Goal: Transaction & Acquisition: Purchase product/service

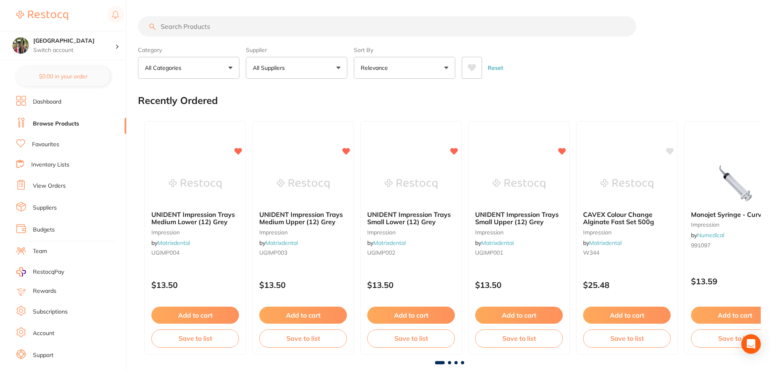
click at [184, 27] on input "search" at bounding box center [387, 26] width 499 height 20
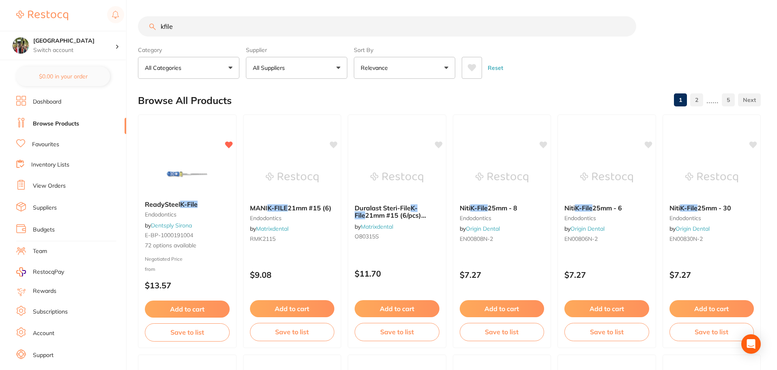
click at [375, 63] on button "Relevance" at bounding box center [404, 68] width 101 height 22
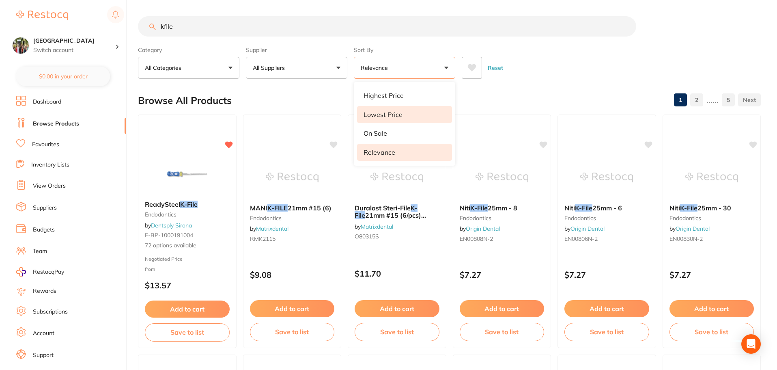
click at [382, 112] on p "Lowest Price" at bounding box center [383, 114] width 39 height 7
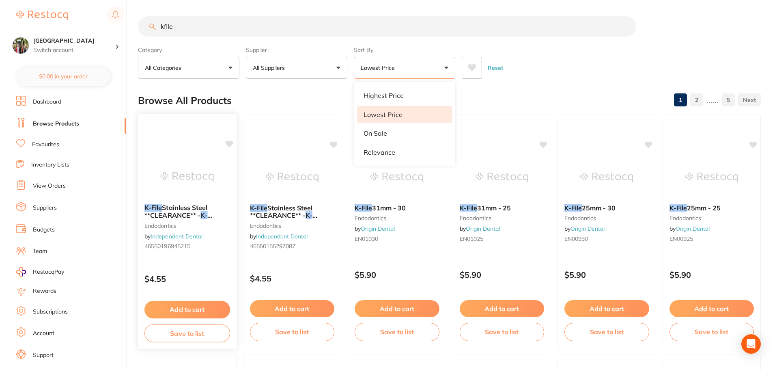
click at [186, 207] on span "Stainless Steel **CLEARANCE** -" at bounding box center [176, 211] width 63 height 16
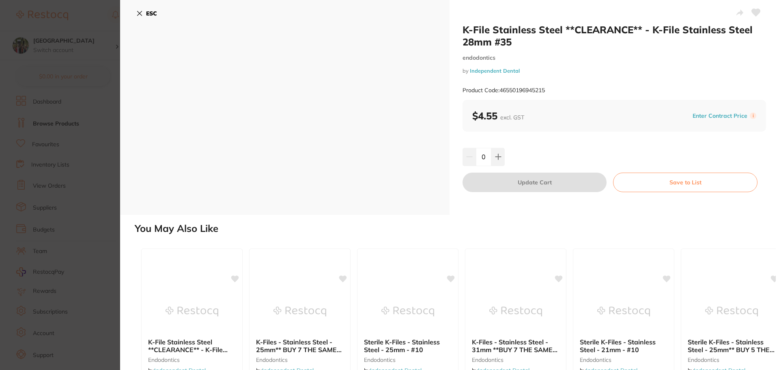
click at [136, 14] on div "ESC" at bounding box center [285, 107] width 330 height 215
click at [139, 10] on icon at bounding box center [139, 13] width 6 height 6
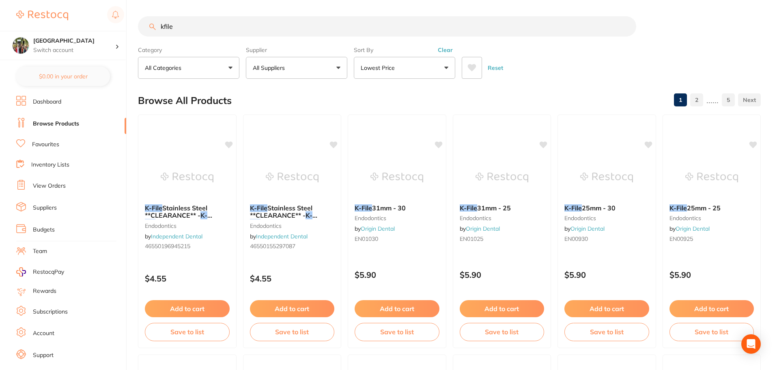
click at [228, 31] on input "kfile" at bounding box center [387, 26] width 499 height 20
drag, startPoint x: 199, startPoint y: 25, endPoint x: 174, endPoint y: 26, distance: 24.4
click at [174, 26] on input "kfile pheonix" at bounding box center [387, 26] width 499 height 20
type input "kfile"
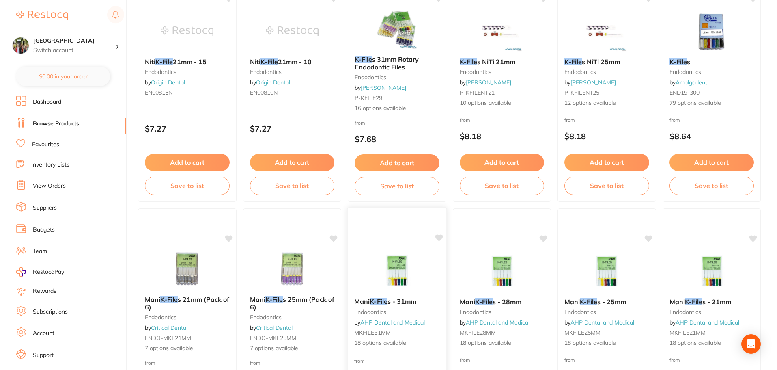
scroll to position [758, 0]
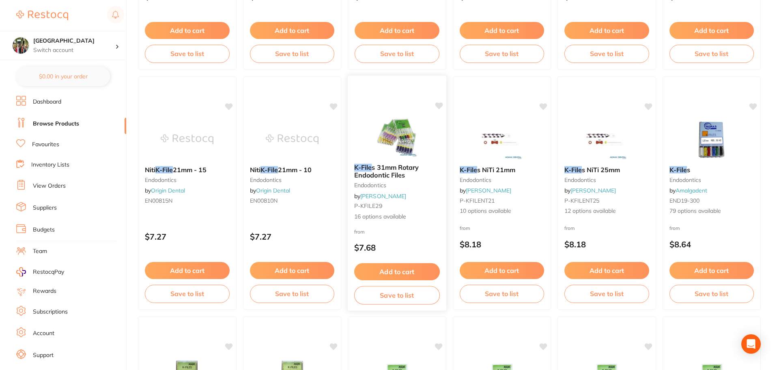
click at [388, 172] on span "s 31mm Rotary Endodontic Files" at bounding box center [386, 171] width 65 height 16
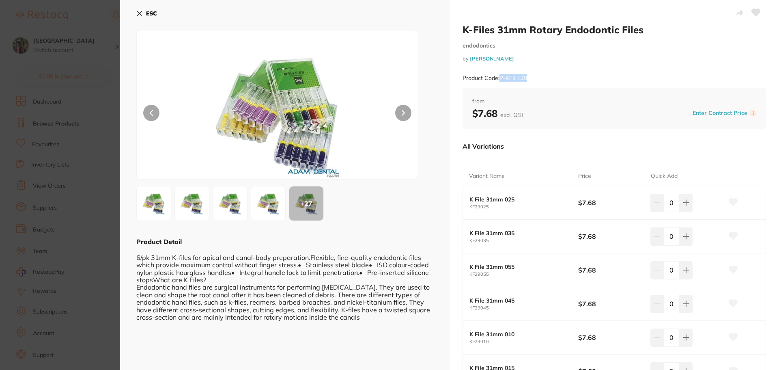
drag, startPoint x: 536, startPoint y: 80, endPoint x: 501, endPoint y: 83, distance: 35.5
click at [501, 83] on div "Product Code: P-KFILE29" at bounding box center [615, 78] width 304 height 20
click at [141, 12] on icon at bounding box center [140, 13] width 4 height 4
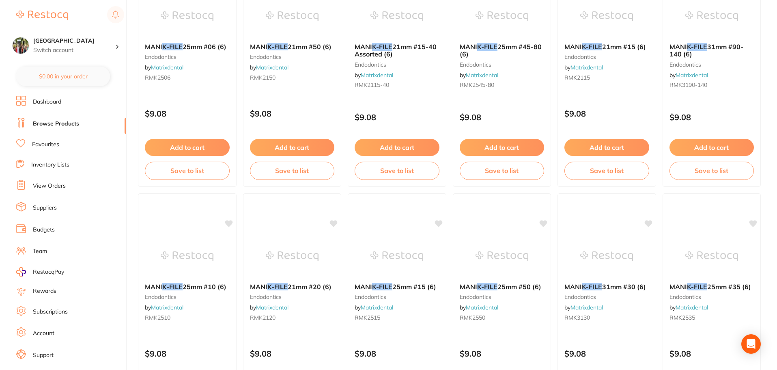
scroll to position [1940, 0]
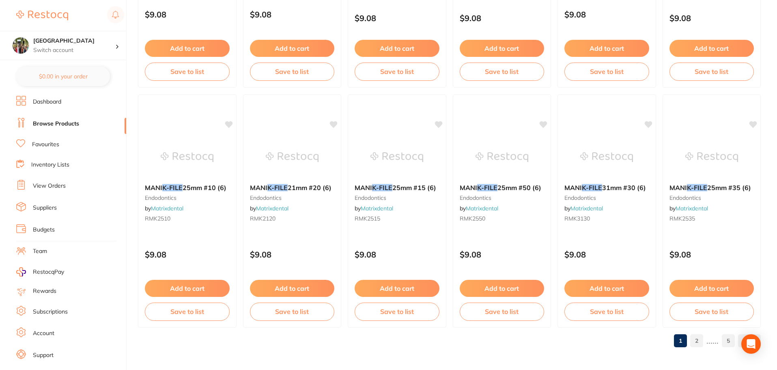
click at [700, 345] on link "2" at bounding box center [697, 340] width 13 height 16
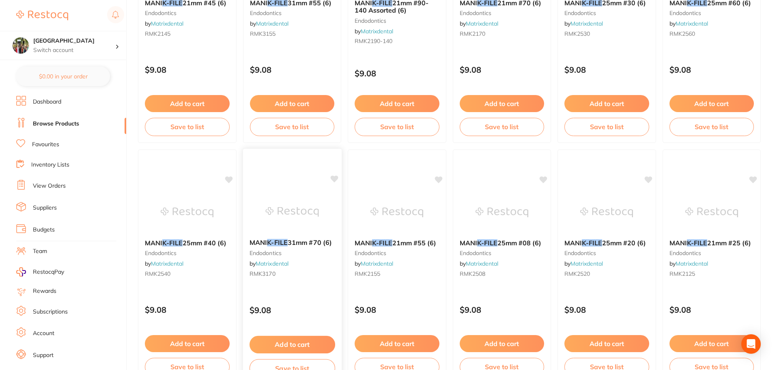
scroll to position [0, 0]
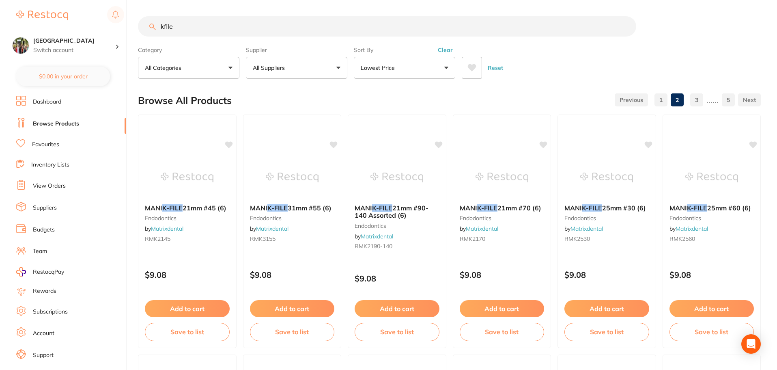
click at [304, 70] on button "All Suppliers" at bounding box center [296, 68] width 101 height 22
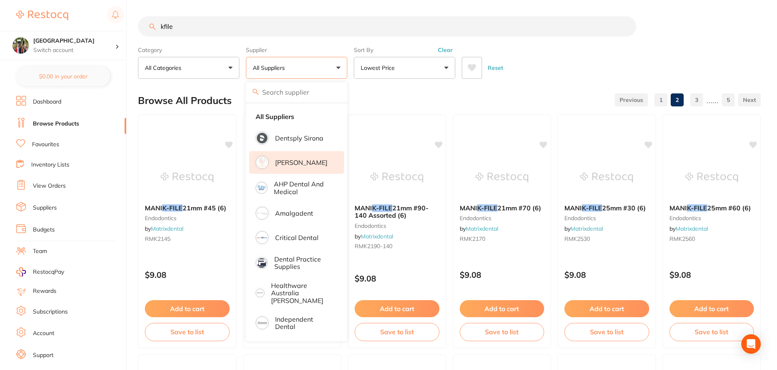
click at [313, 165] on p "[PERSON_NAME]" at bounding box center [301, 162] width 52 height 7
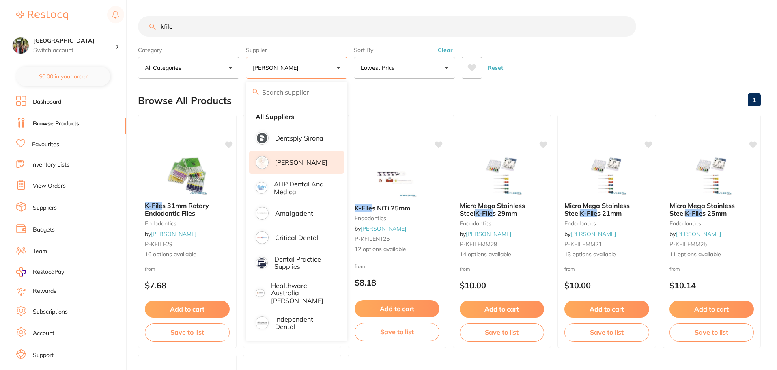
click at [571, 62] on div "Reset" at bounding box center [608, 64] width 293 height 28
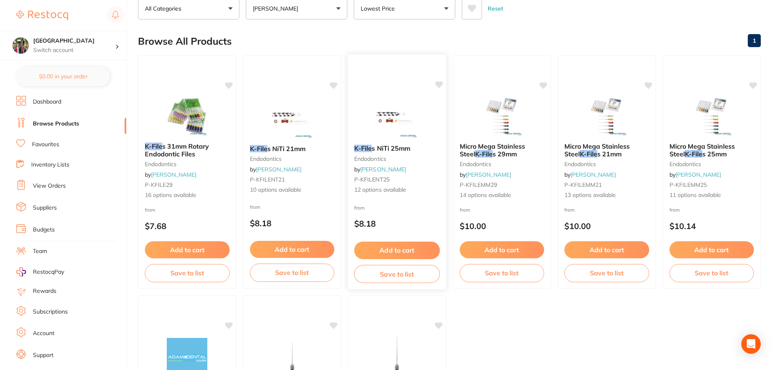
scroll to position [44, 0]
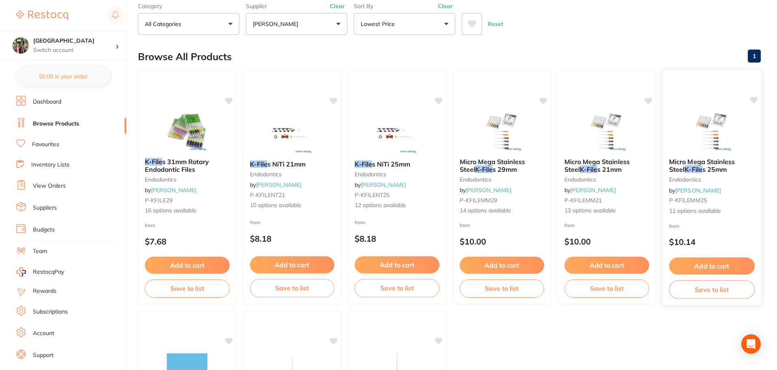
click at [702, 169] on span "s 25mm" at bounding box center [714, 169] width 25 height 8
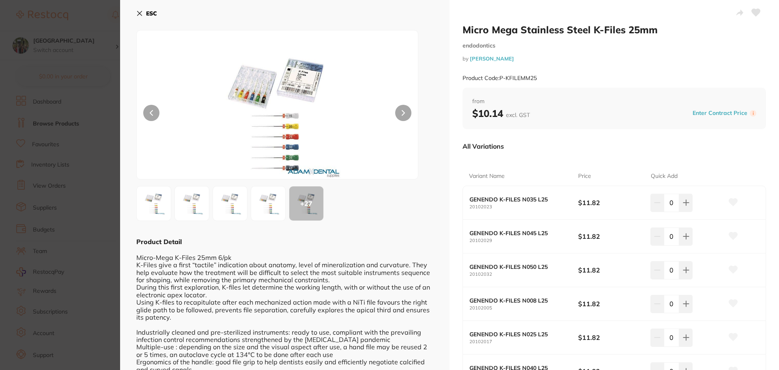
click at [141, 15] on icon at bounding box center [140, 13] width 4 height 4
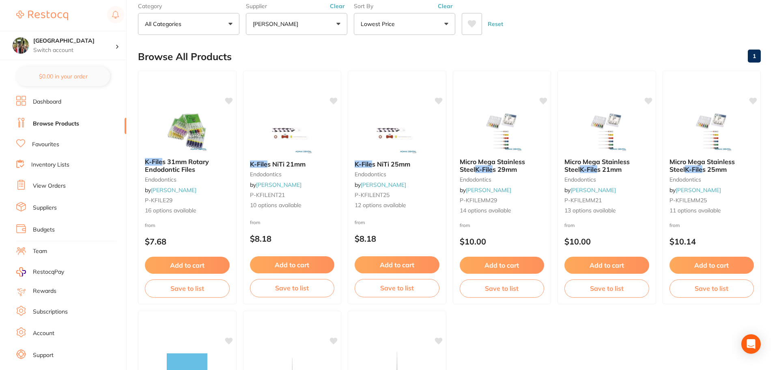
click at [287, 20] on p "[PERSON_NAME]" at bounding box center [277, 24] width 49 height 8
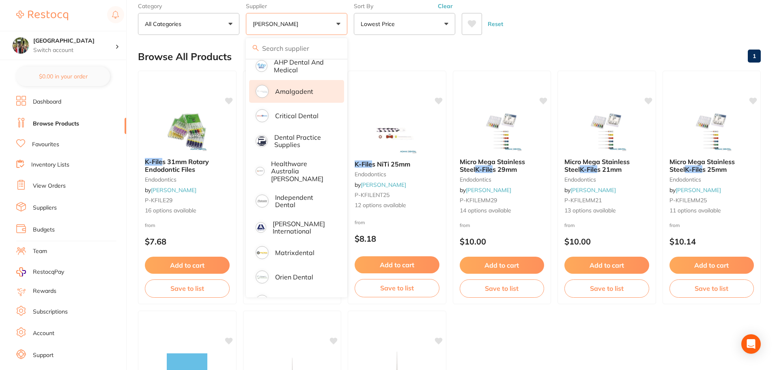
scroll to position [93, 0]
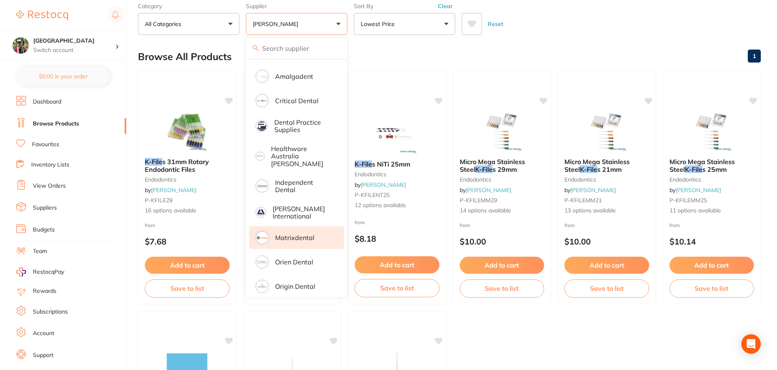
click at [296, 234] on p "Matrixdental" at bounding box center [294, 237] width 39 height 7
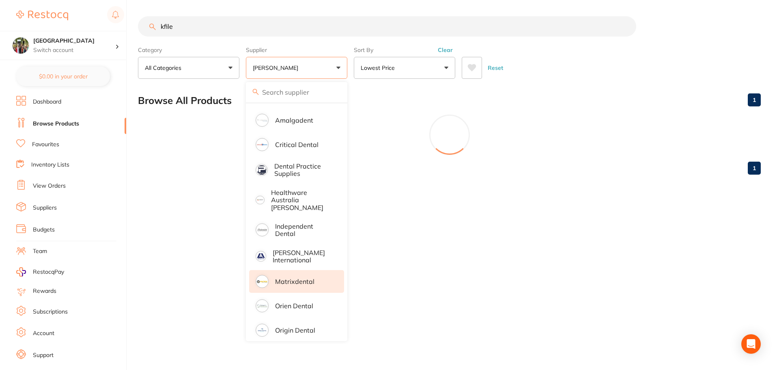
scroll to position [0, 0]
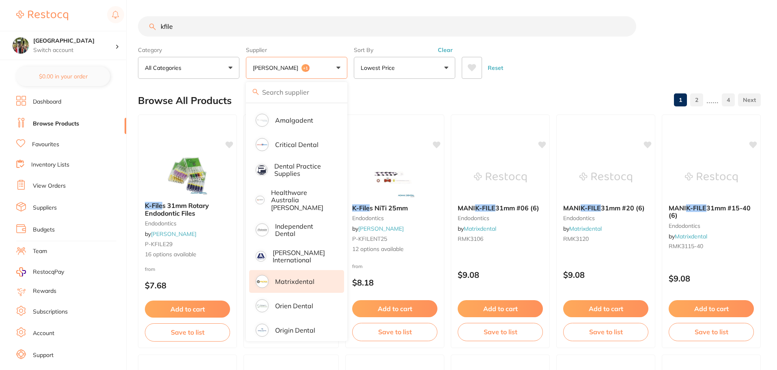
click at [597, 68] on div "Reset" at bounding box center [608, 64] width 293 height 28
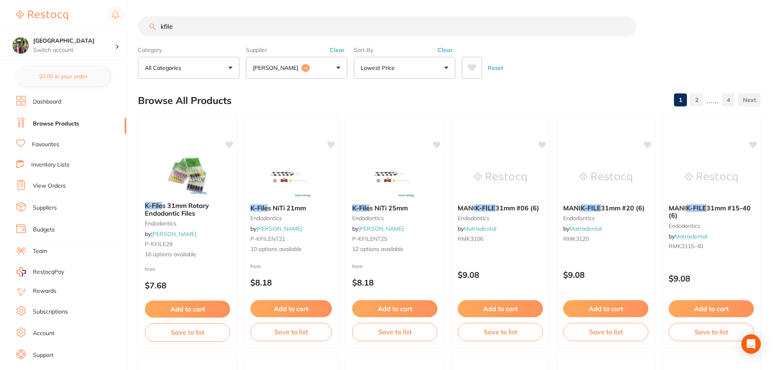
click at [281, 69] on p "[PERSON_NAME]" at bounding box center [277, 68] width 49 height 8
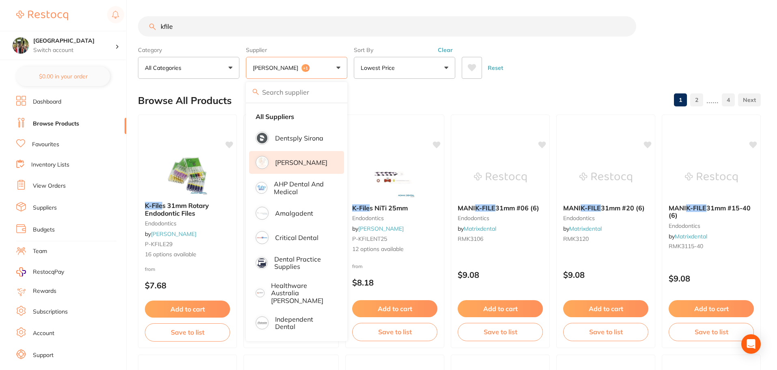
click at [283, 160] on p "[PERSON_NAME]" at bounding box center [301, 162] width 52 height 7
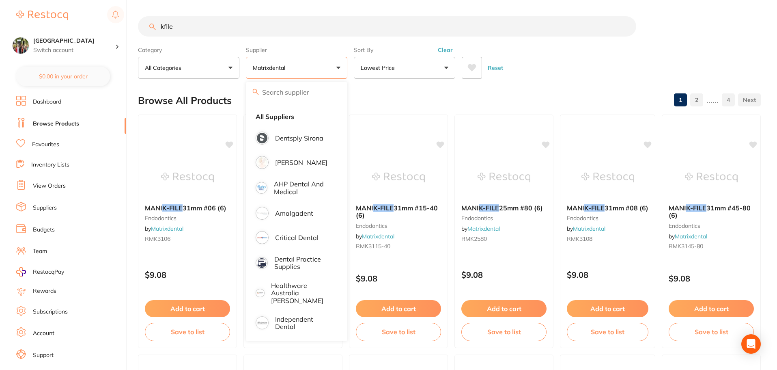
click at [555, 58] on div "Reset" at bounding box center [608, 64] width 293 height 28
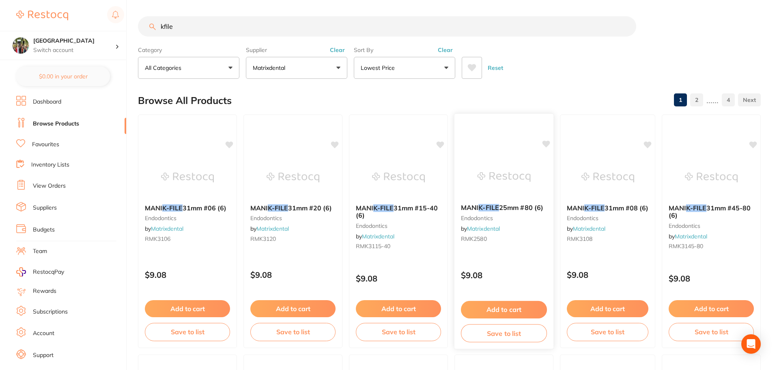
drag, startPoint x: 540, startPoint y: 178, endPoint x: 539, endPoint y: 186, distance: 7.7
drag, startPoint x: 539, startPoint y: 186, endPoint x: 530, endPoint y: 84, distance: 101.5
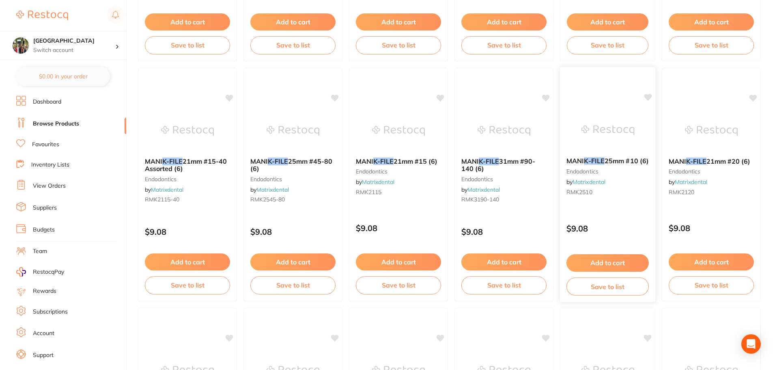
scroll to position [541, 0]
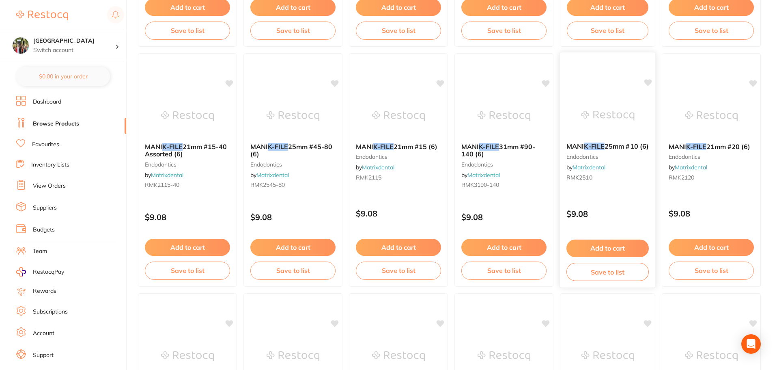
click at [576, 146] on span "MANI" at bounding box center [575, 146] width 17 height 8
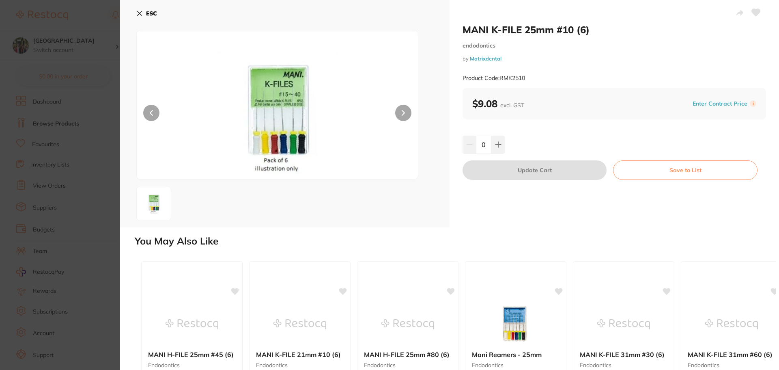
click at [142, 13] on icon at bounding box center [139, 13] width 6 height 6
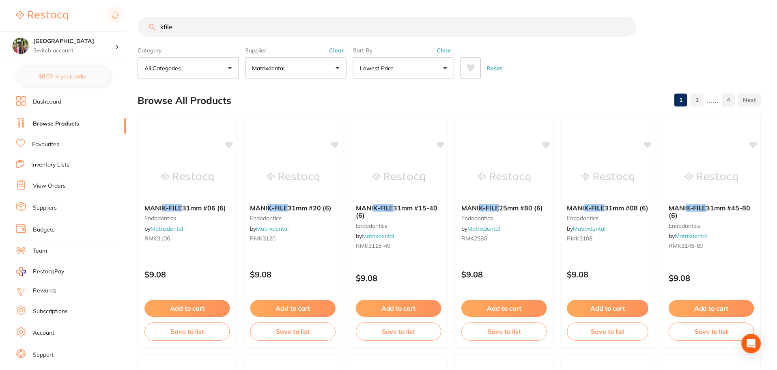
scroll to position [541, 0]
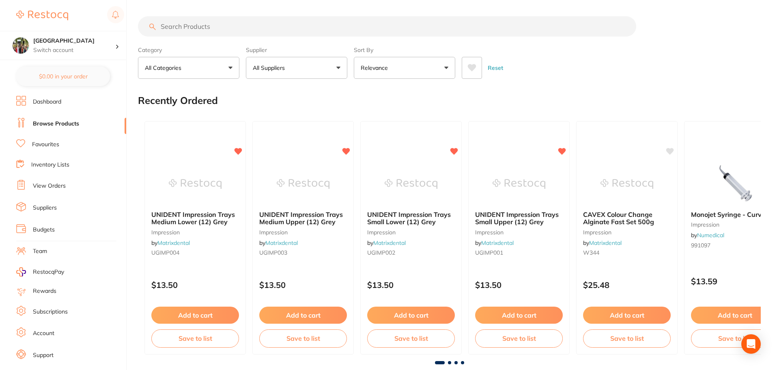
click at [190, 28] on input "search" at bounding box center [387, 26] width 499 height 20
type input "k file"
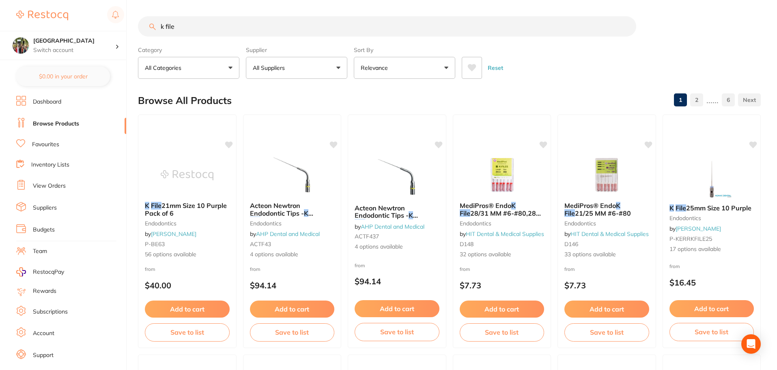
click at [371, 65] on p "Relevance" at bounding box center [376, 68] width 30 height 8
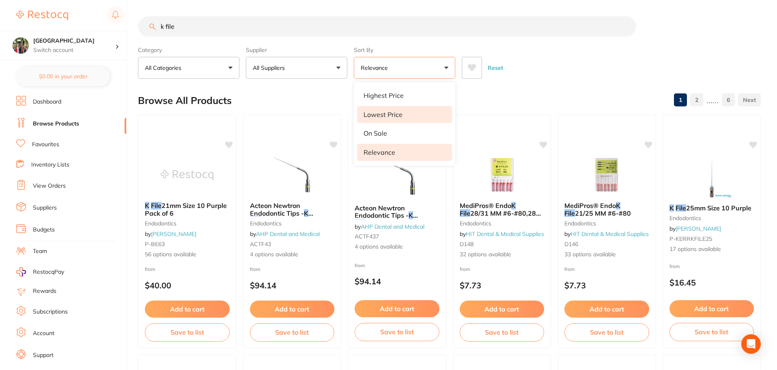
click at [401, 111] on p "Lowest Price" at bounding box center [383, 114] width 39 height 7
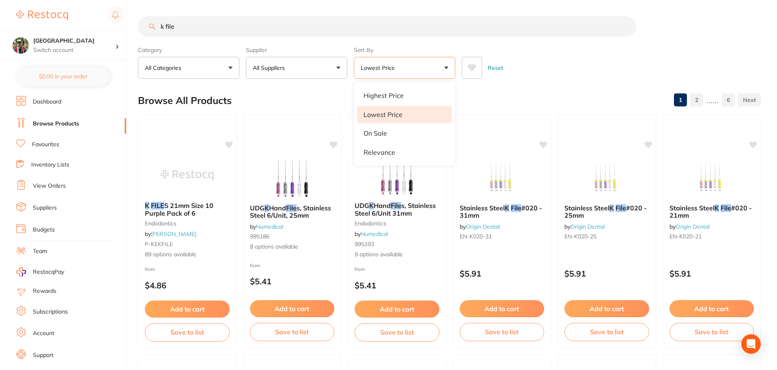
click at [596, 65] on div "Reset" at bounding box center [608, 64] width 293 height 28
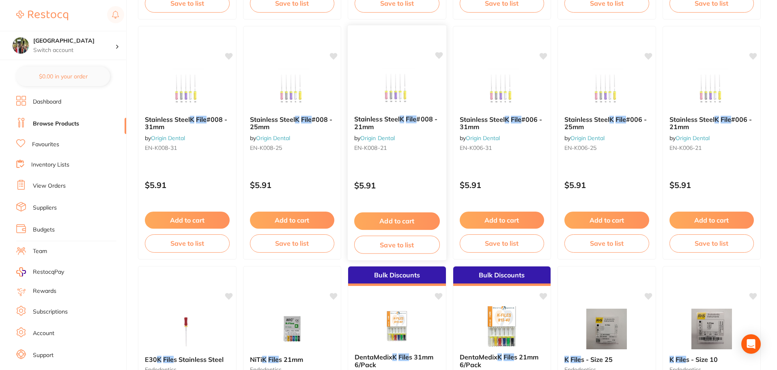
scroll to position [650, 0]
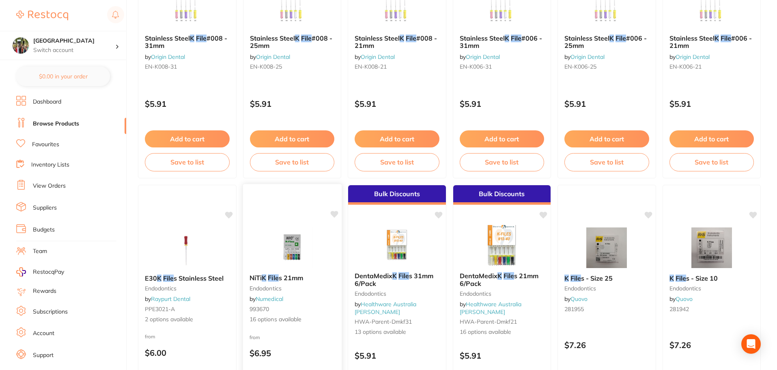
click at [301, 257] on img at bounding box center [291, 247] width 53 height 41
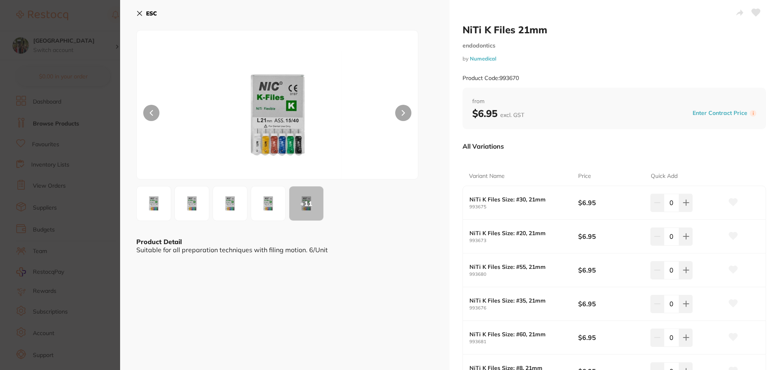
click at [140, 14] on icon at bounding box center [140, 13] width 4 height 4
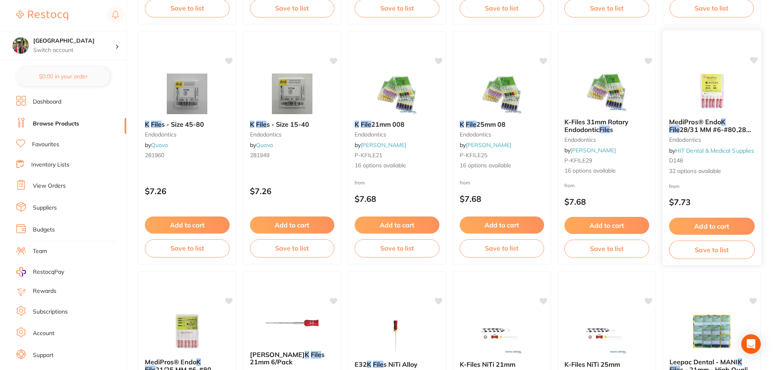
scroll to position [1299, 0]
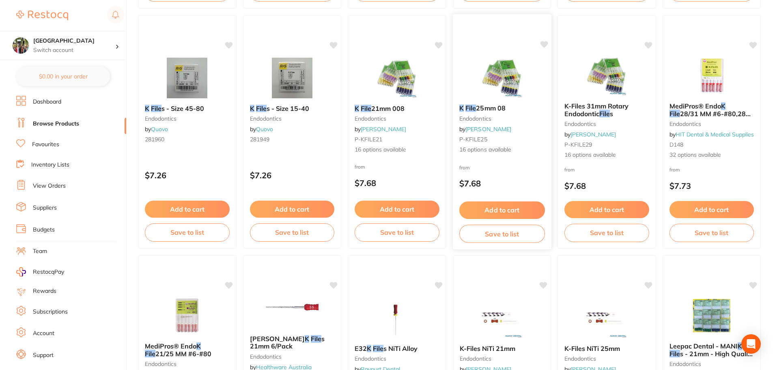
click at [472, 107] on em "File" at bounding box center [471, 108] width 11 height 8
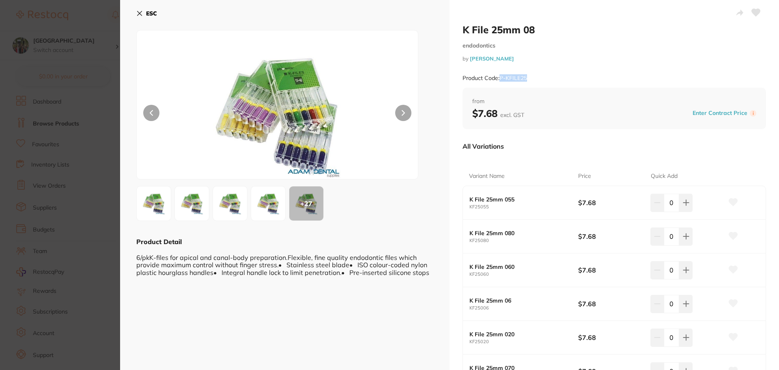
drag, startPoint x: 527, startPoint y: 80, endPoint x: 499, endPoint y: 80, distance: 28.4
click at [499, 80] on small "Product Code: P-KFILE25" at bounding box center [495, 78] width 65 height 7
click at [544, 78] on div "Product Code: P-KFILE25" at bounding box center [615, 78] width 304 height 20
drag, startPoint x: 530, startPoint y: 75, endPoint x: 499, endPoint y: 80, distance: 31.3
click at [499, 80] on div "Product Code: P-KFILE25" at bounding box center [615, 78] width 304 height 20
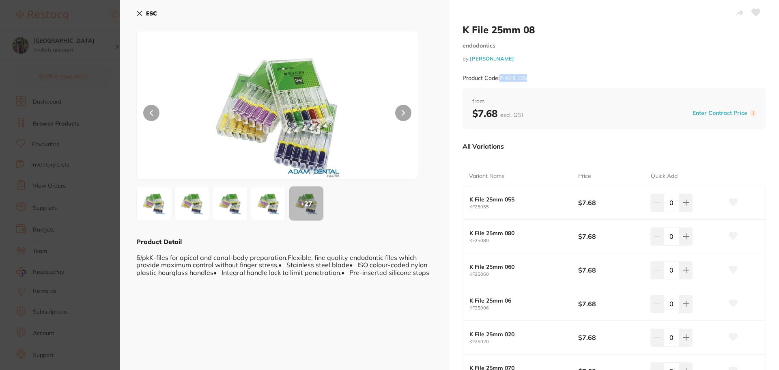
copy small "P-KFILE25"
click at [142, 15] on icon at bounding box center [139, 13] width 6 height 6
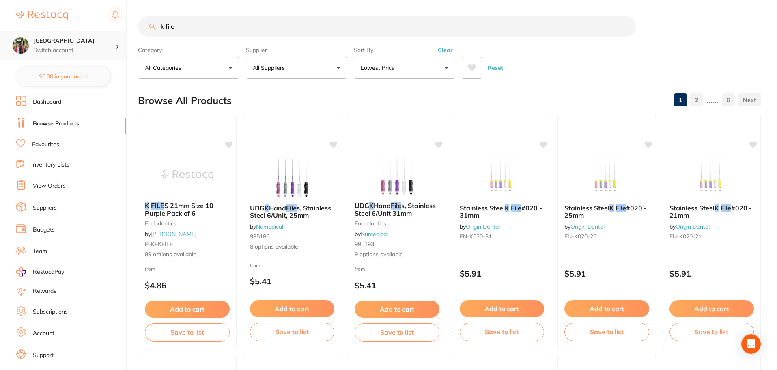
drag, startPoint x: 196, startPoint y: 31, endPoint x: 110, endPoint y: 31, distance: 86.5
click at [110, 31] on div "$23.80 Wanneroo Dental Centre Switch account Wanneroo Dental Centre $0.00 in yo…" at bounding box center [388, 185] width 777 height 370
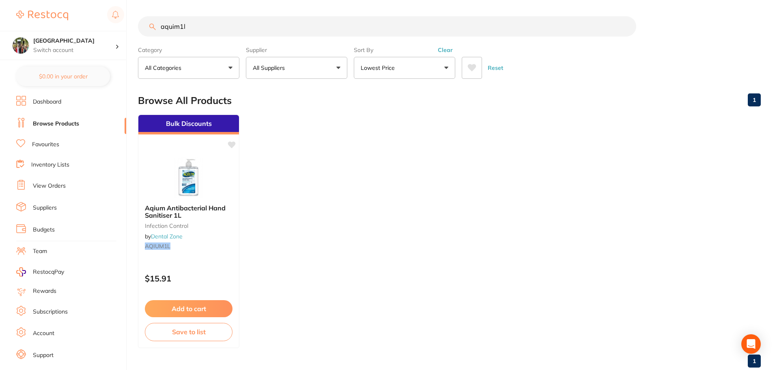
click at [179, 25] on input "aquim1l" at bounding box center [387, 26] width 499 height 20
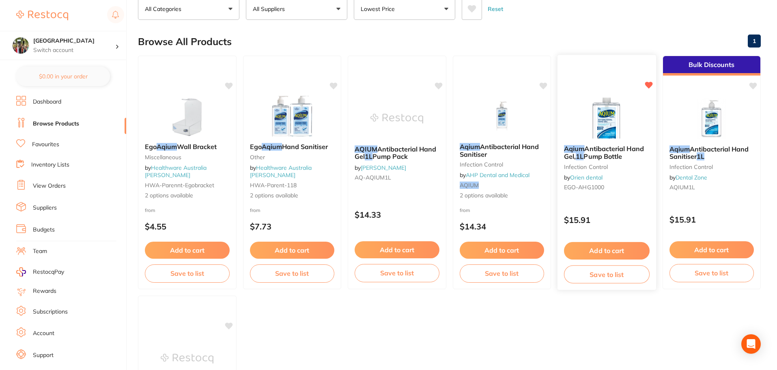
scroll to position [44, 0]
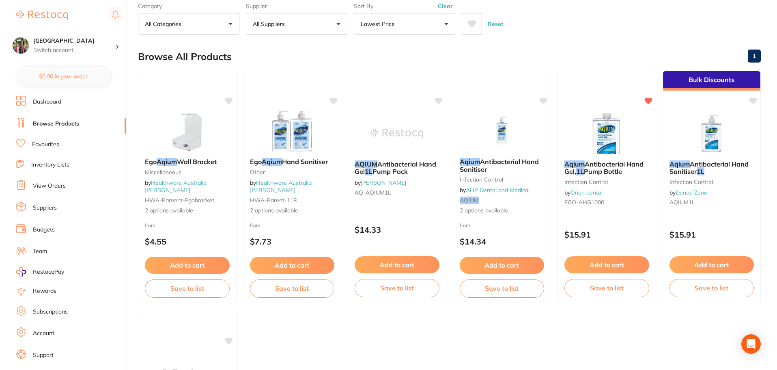
type input "aqium 1l"
click at [605, 177] on div "Aqium Antibacterial Hand Gel, 1L Pump Bottle infection control by Orien dental …" at bounding box center [607, 184] width 99 height 62
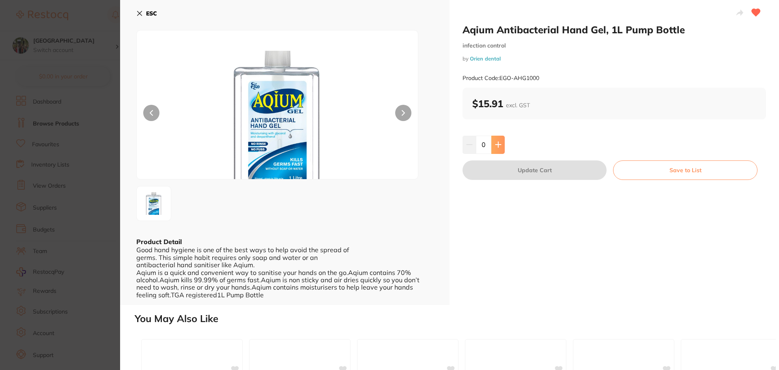
click at [494, 145] on button at bounding box center [498, 145] width 13 height 18
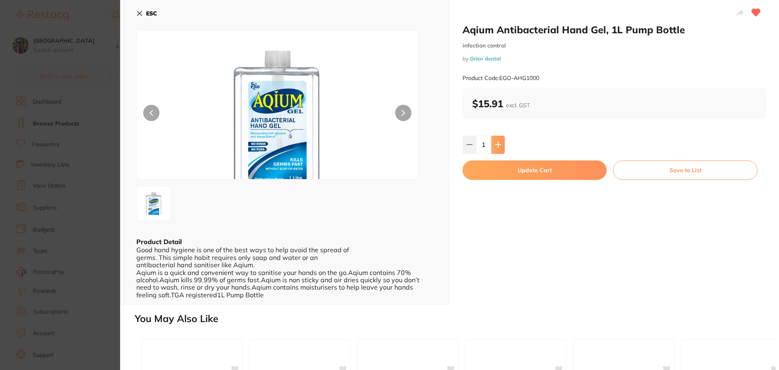
click at [494, 145] on button at bounding box center [498, 145] width 13 height 18
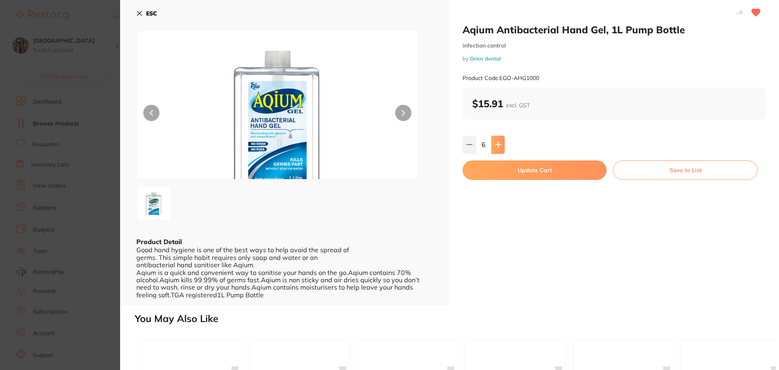
click at [494, 145] on button at bounding box center [498, 145] width 13 height 18
click at [498, 145] on icon at bounding box center [498, 144] width 5 height 5
type input "10"
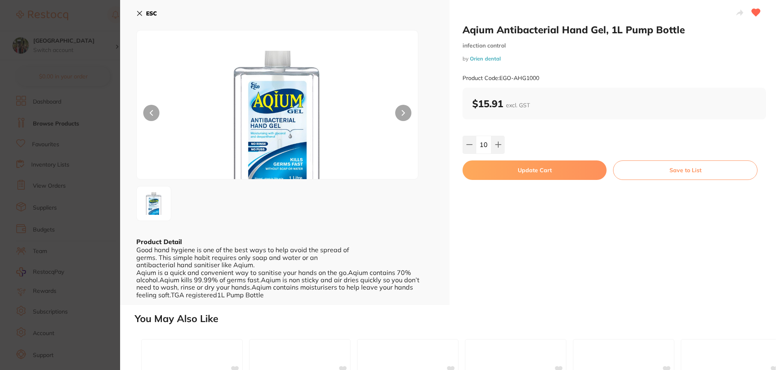
click at [494, 180] on div "Aqium Antibacterial Hand Gel, 1L Pump Bottle infection control by Orien dental …" at bounding box center [615, 152] width 330 height 305
click at [495, 174] on button "Update Cart" at bounding box center [535, 169] width 144 height 19
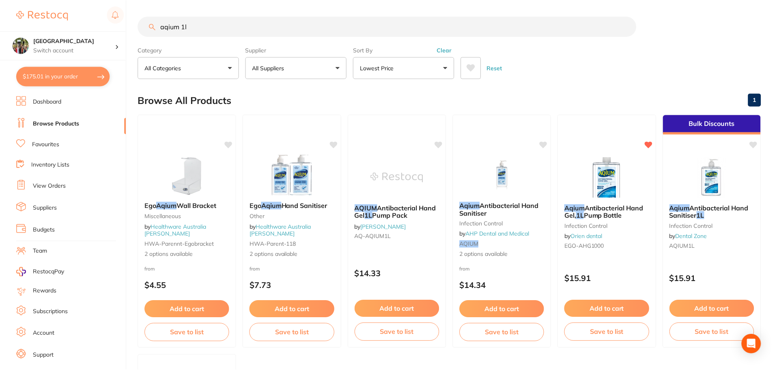
scroll to position [44, 0]
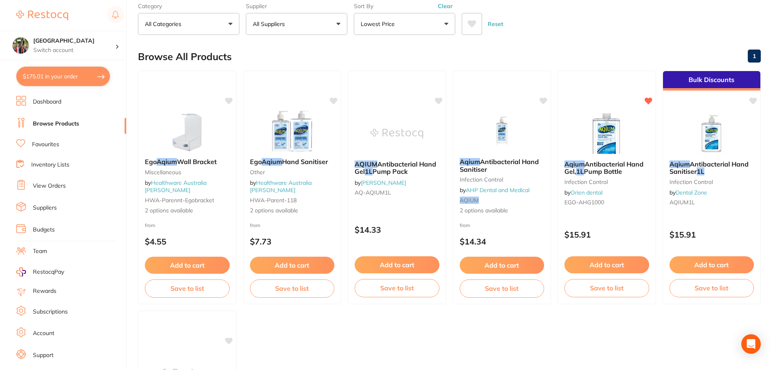
click at [58, 78] on button "$175.01 in your order" at bounding box center [63, 76] width 94 height 19
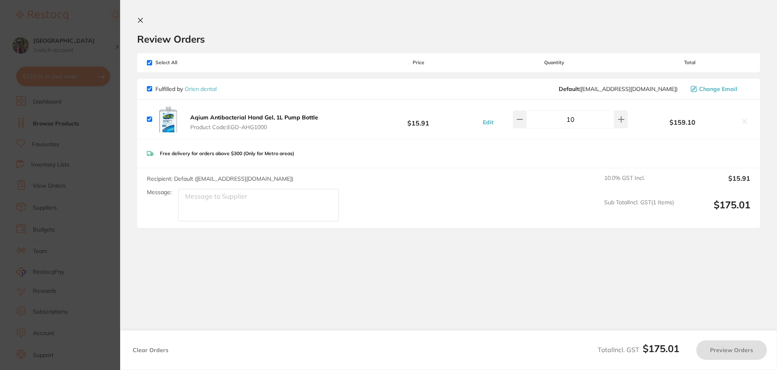
checkbox input "true"
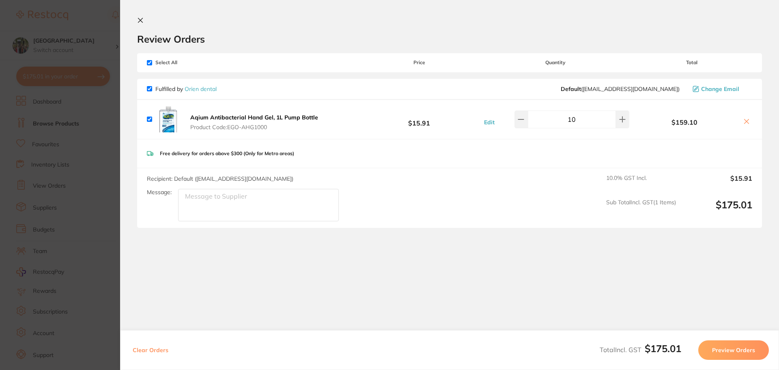
click at [204, 92] on link "Orien dental" at bounding box center [201, 88] width 32 height 7
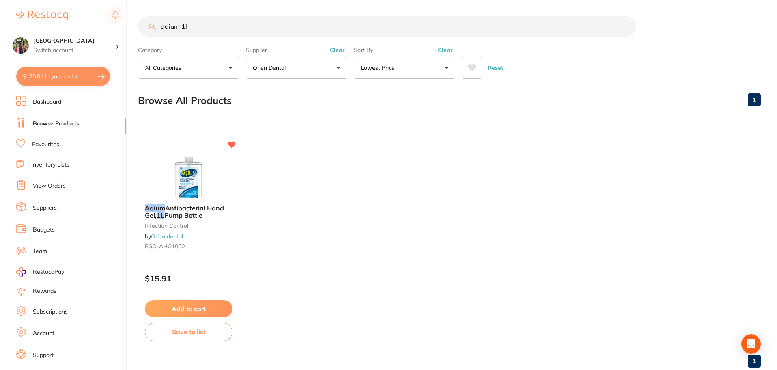
drag, startPoint x: 163, startPoint y: 19, endPoint x: 103, endPoint y: 21, distance: 60.1
click at [112, 19] on div "$175.01 Wanneroo Dental Centre Switch account Wanneroo Dental Centre $175.01 in…" at bounding box center [388, 185] width 777 height 370
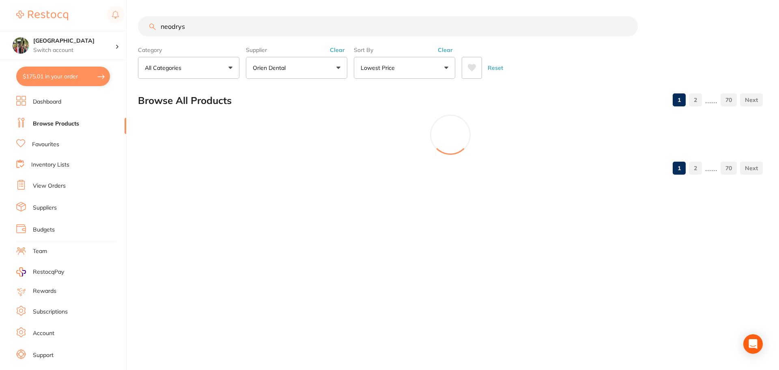
type input "neodrys"
click at [296, 71] on button "Orien dental" at bounding box center [296, 68] width 101 height 22
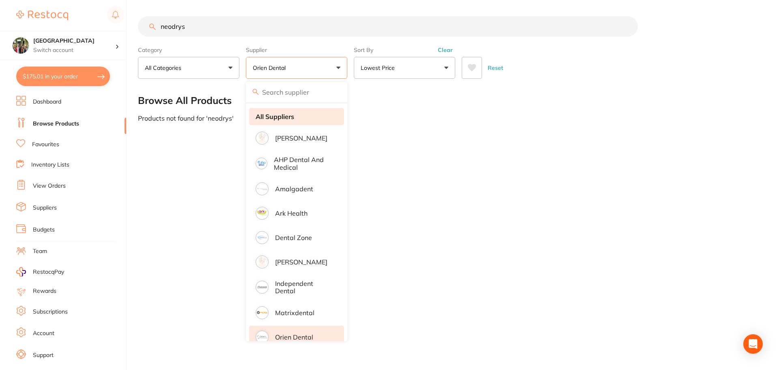
click at [298, 117] on li "All Suppliers" at bounding box center [296, 116] width 95 height 17
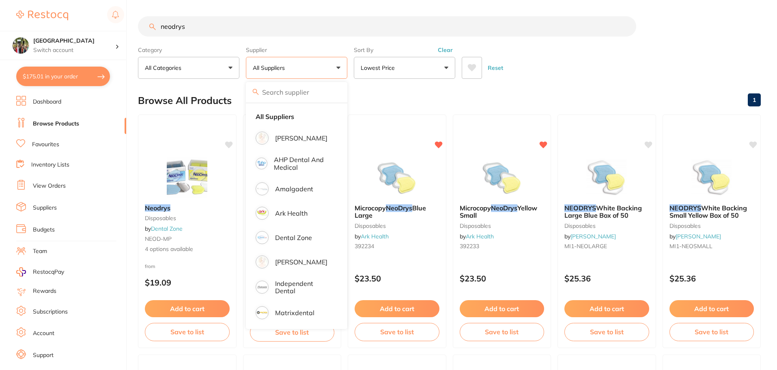
click at [516, 70] on div "Reset" at bounding box center [608, 64] width 293 height 28
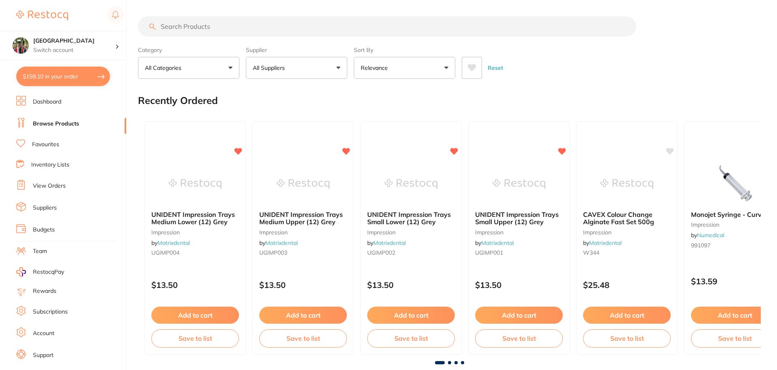
click at [255, 29] on input "search" at bounding box center [387, 26] width 499 height 20
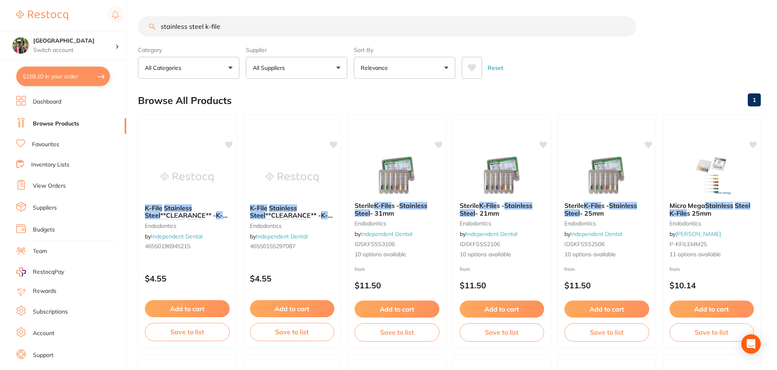
click at [297, 73] on button "All Suppliers" at bounding box center [296, 68] width 101 height 22
click at [319, 69] on button "All Suppliers" at bounding box center [296, 68] width 101 height 22
drag, startPoint x: 205, startPoint y: 26, endPoint x: 99, endPoint y: 26, distance: 106.0
click at [99, 26] on div "$159.10 Wanneroo Dental Centre Switch account Wanneroo Dental Centre $159.10 in…" at bounding box center [388, 185] width 777 height 370
type input "k-file"
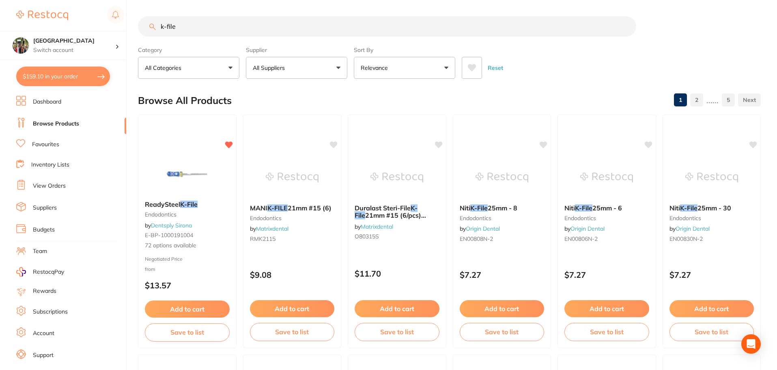
drag, startPoint x: 185, startPoint y: 23, endPoint x: 148, endPoint y: 21, distance: 36.6
click at [148, 21] on input "k-file" at bounding box center [387, 26] width 499 height 20
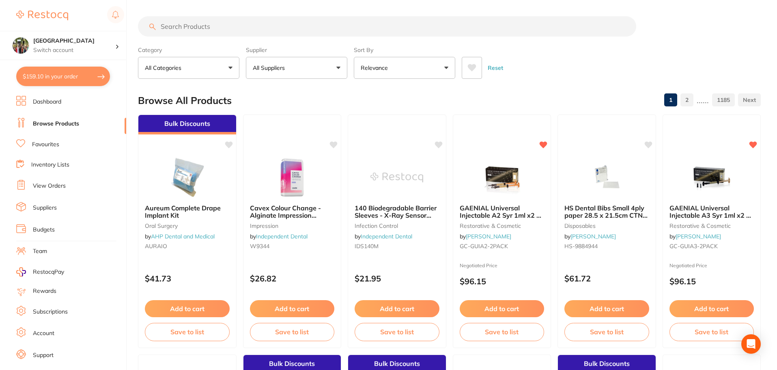
drag, startPoint x: 249, startPoint y: 30, endPoint x: 225, endPoint y: 28, distance: 24.0
click at [225, 28] on input "search" at bounding box center [387, 26] width 499 height 20
type input "adec"
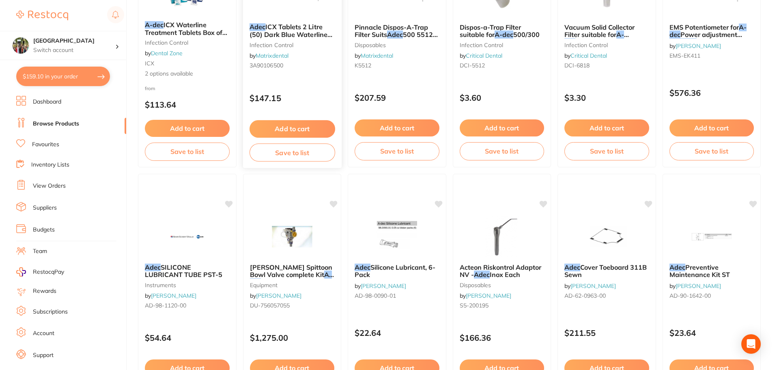
scroll to position [108, 0]
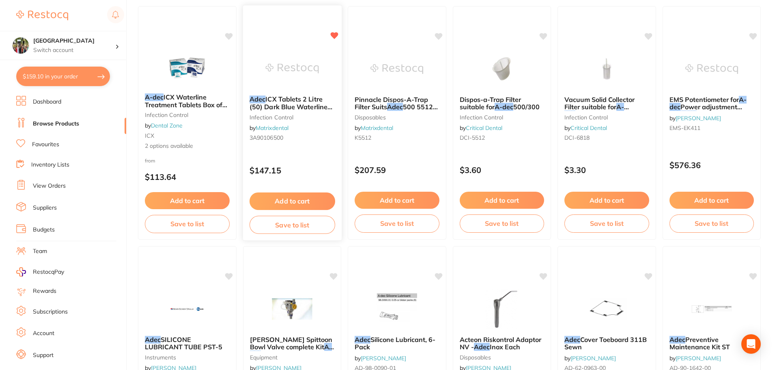
click at [270, 99] on span "ICX Tablets 2 Litre (50) Dark Blue Waterline Tablets" at bounding box center [290, 106] width 83 height 23
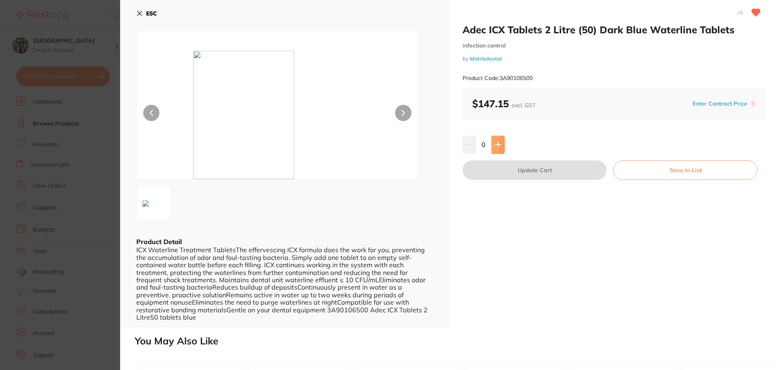
click at [496, 146] on icon at bounding box center [498, 144] width 6 height 6
type input "1"
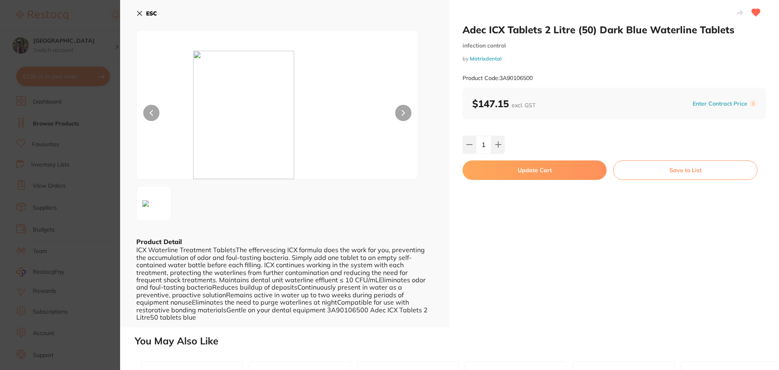
click at [501, 177] on button "Update Cart" at bounding box center [535, 169] width 144 height 19
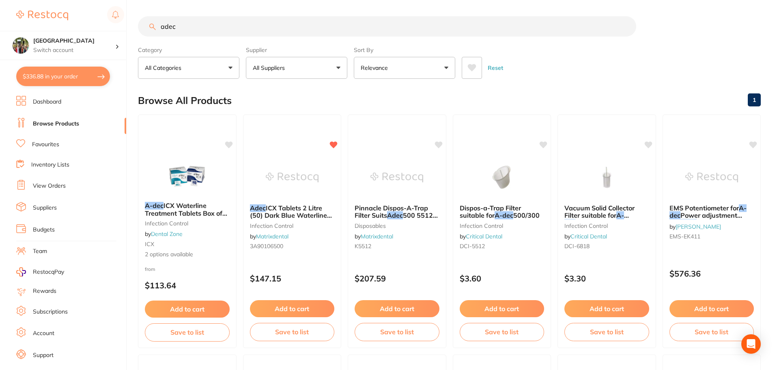
drag, startPoint x: 191, startPoint y: 22, endPoint x: 105, endPoint y: 22, distance: 86.1
click at [105, 22] on div "$336.88 Wanneroo Dental Centre Switch account Wanneroo Dental Centre $336.88 in…" at bounding box center [388, 185] width 777 height 370
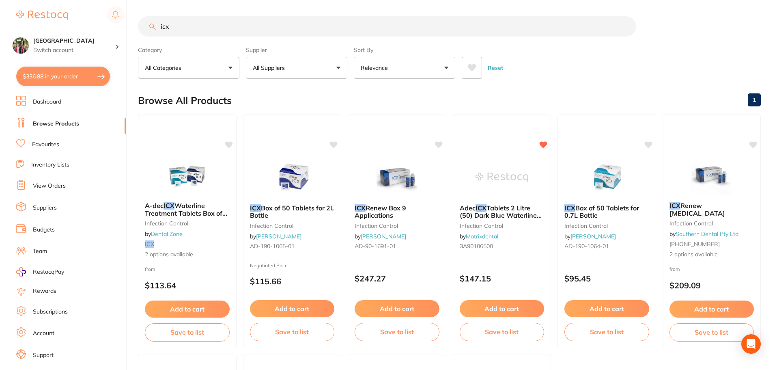
drag, startPoint x: 177, startPoint y: 26, endPoint x: 141, endPoint y: 28, distance: 35.4
click at [141, 28] on input "icx" at bounding box center [387, 26] width 499 height 20
click at [247, 24] on input "icx" at bounding box center [387, 26] width 499 height 20
type input "i"
type input "neodrys"
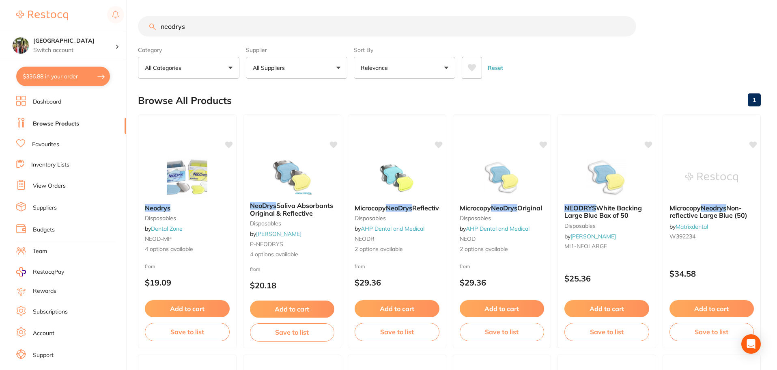
click at [297, 62] on button "All Suppliers" at bounding box center [296, 68] width 101 height 22
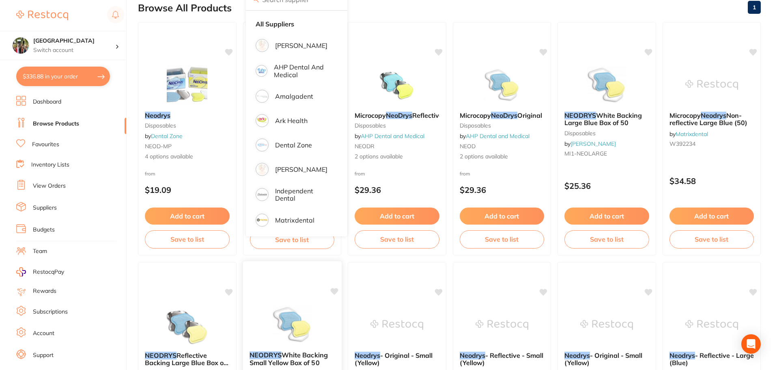
scroll to position [108, 0]
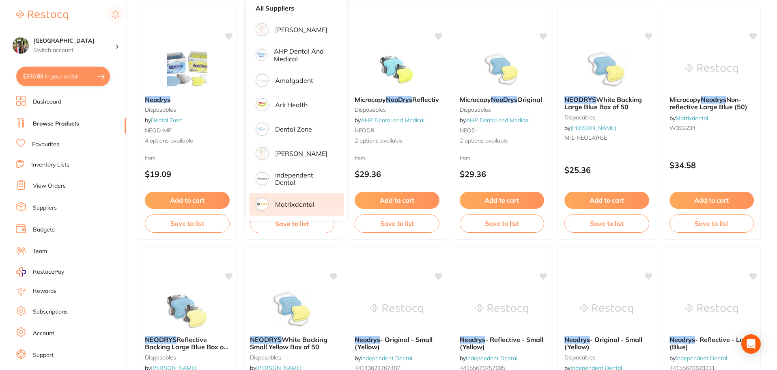
click at [294, 199] on li "Matrixdental" at bounding box center [296, 204] width 95 height 23
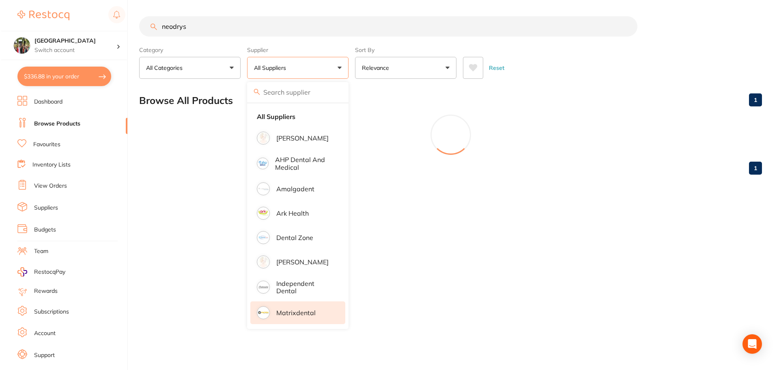
scroll to position [0, 0]
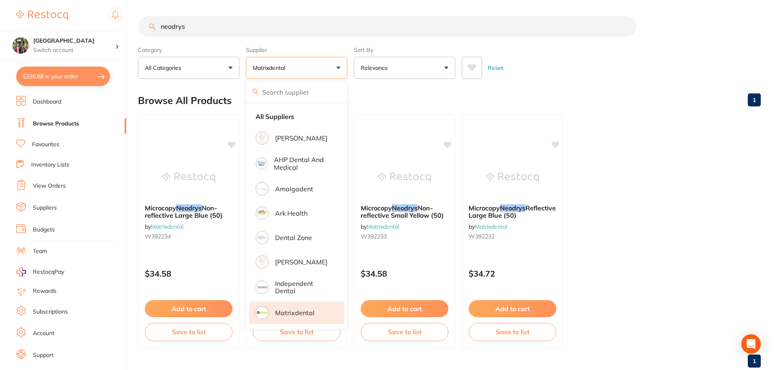
click at [671, 122] on ul "Microcopy Neodrys Non-reflective Large Blue (50) by Matrixdental W392234 $34.58…" at bounding box center [449, 230] width 623 height 233
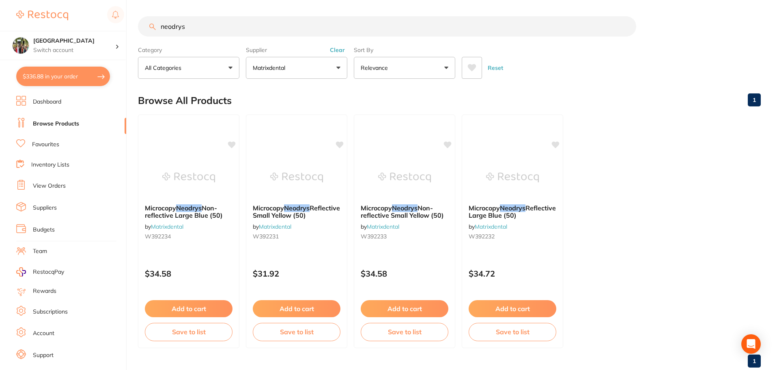
click at [44, 76] on button "$336.88 in your order" at bounding box center [63, 76] width 94 height 19
checkbox input "true"
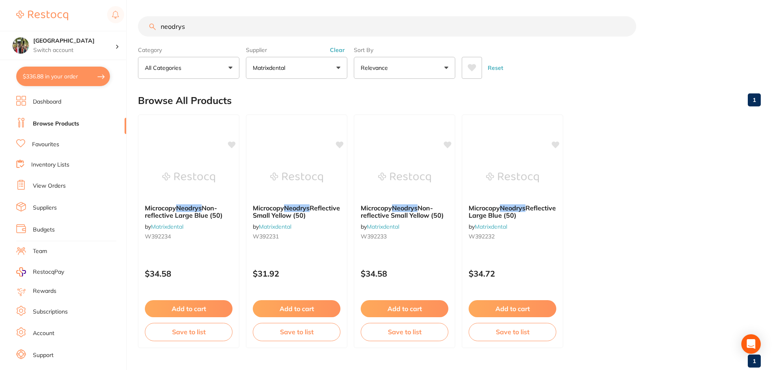
checkbox input "true"
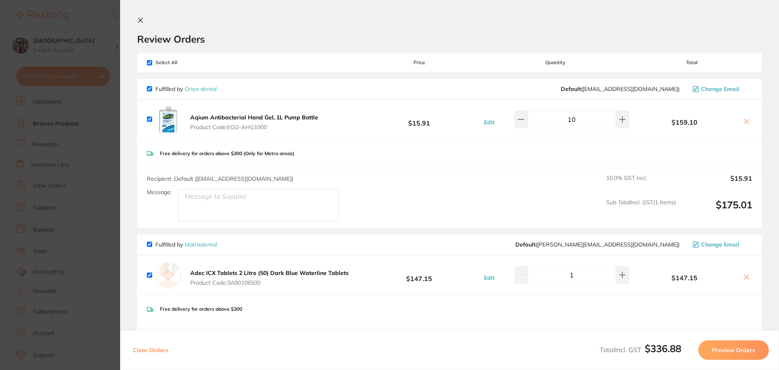
click at [149, 242] on input "checkbox" at bounding box center [149, 244] width 5 height 5
checkbox input "false"
click at [744, 275] on icon at bounding box center [747, 277] width 6 height 6
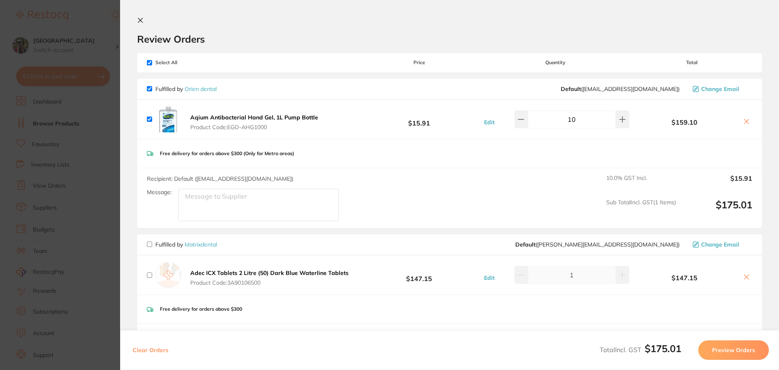
checkbox input "true"
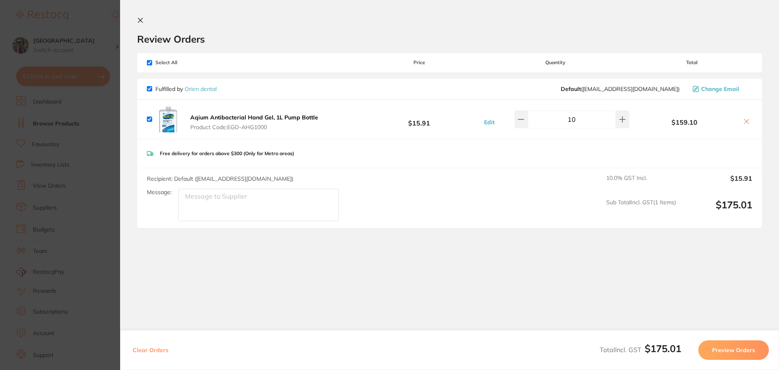
click at [142, 19] on icon at bounding box center [140, 20] width 4 height 4
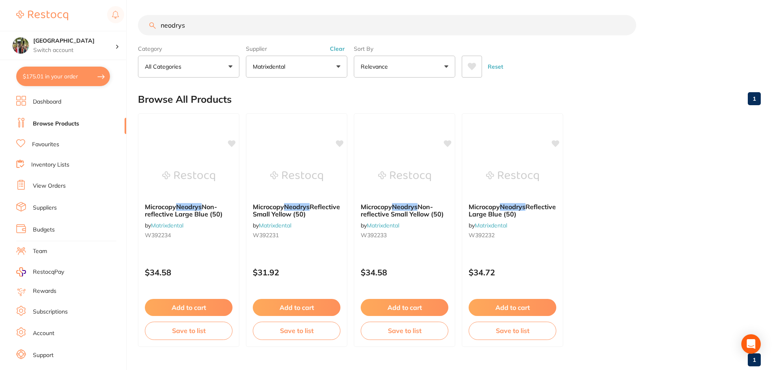
drag, startPoint x: 207, startPoint y: 11, endPoint x: 56, endPoint y: -1, distance: 151.5
click at [56, 0] on html "$175.01 Wanneroo Dental Centre Switch account Wanneroo Dental Centre $175.01 in…" at bounding box center [388, 184] width 777 height 370
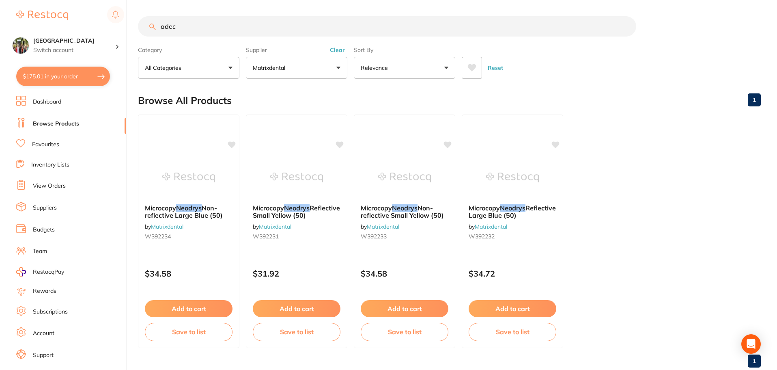
type input "adec"
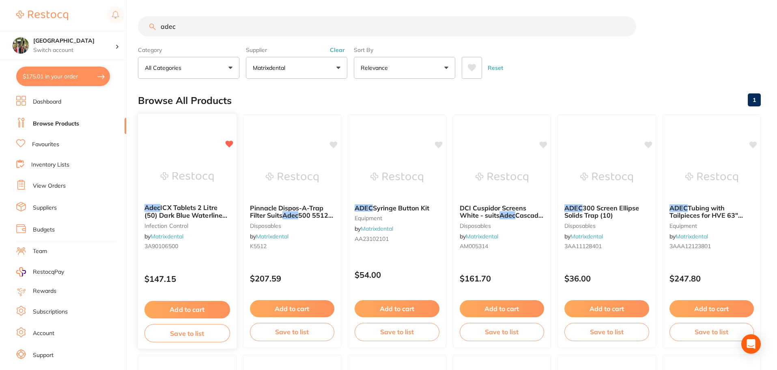
click at [190, 214] on span "ICX Tablets 2 Litre (50) Dark Blue Waterline Tablets" at bounding box center [186, 214] width 83 height 23
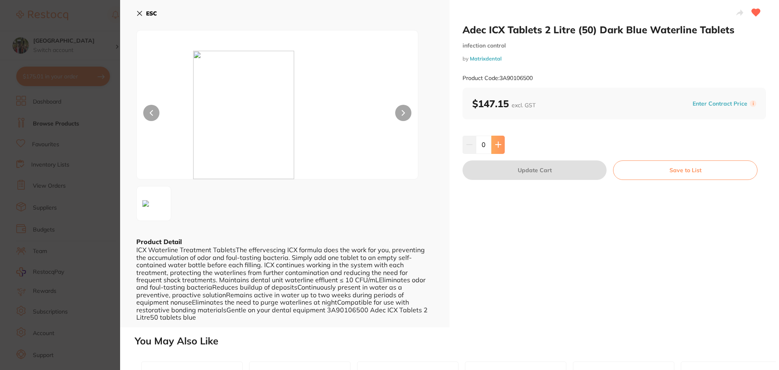
click at [503, 143] on button at bounding box center [498, 145] width 13 height 18
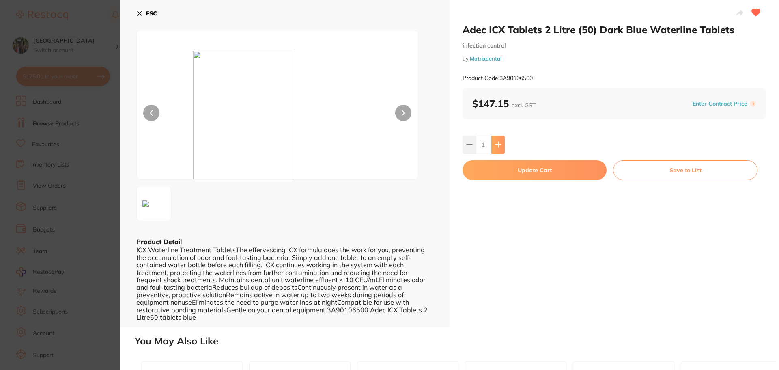
type input "2"
click at [510, 166] on button "Update Cart" at bounding box center [535, 169] width 144 height 19
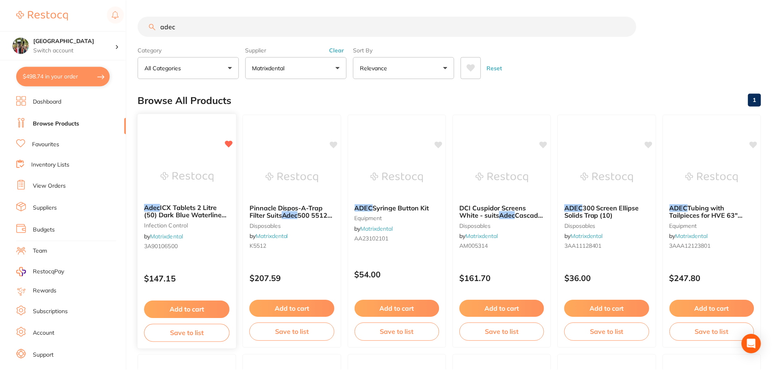
scroll to position [9, 0]
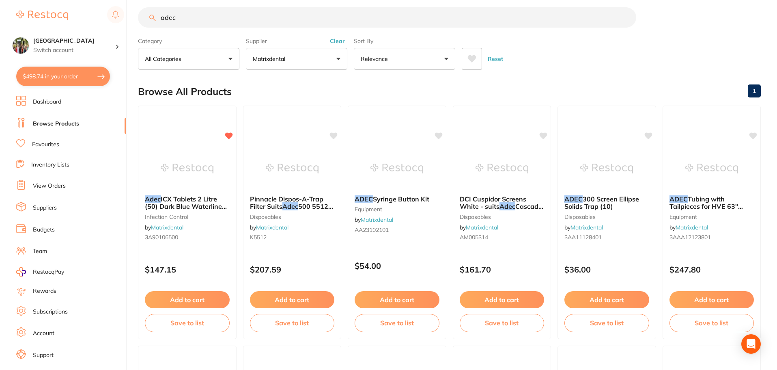
click at [51, 82] on button "$498.74 in your order" at bounding box center [63, 76] width 94 height 19
checkbox input "true"
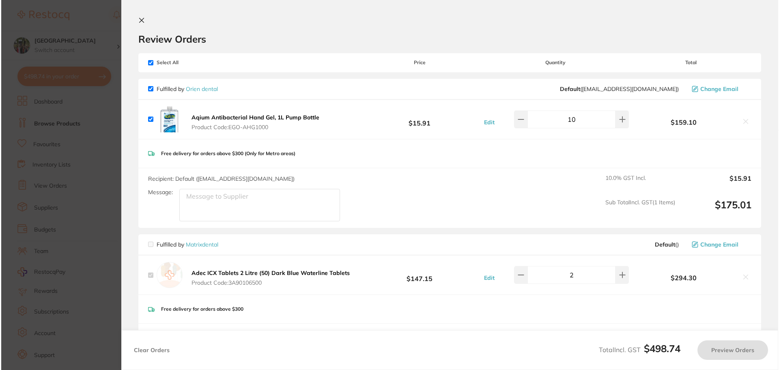
scroll to position [0, 0]
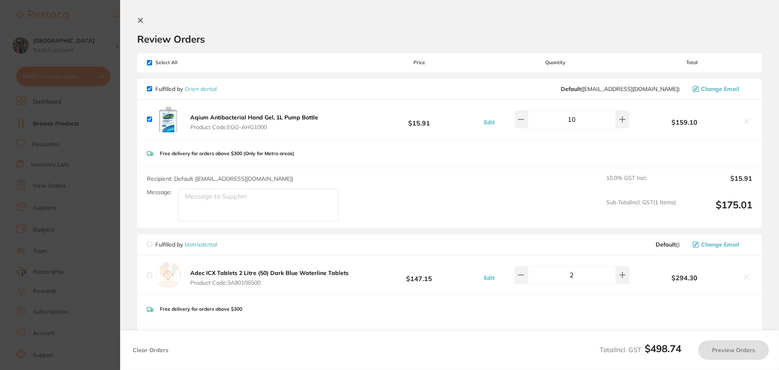
checkbox input "false"
checkbox input "true"
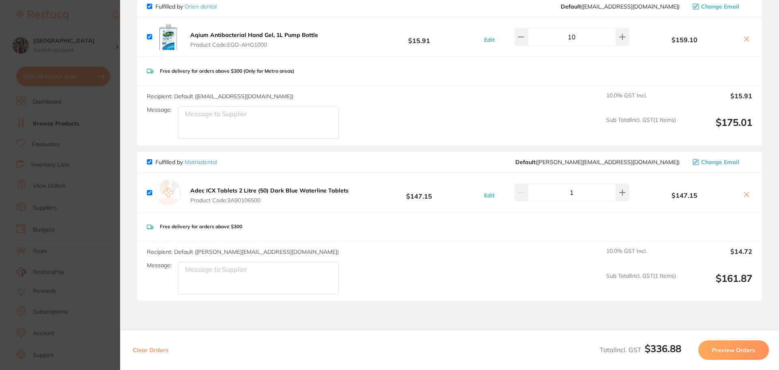
scroll to position [108, 0]
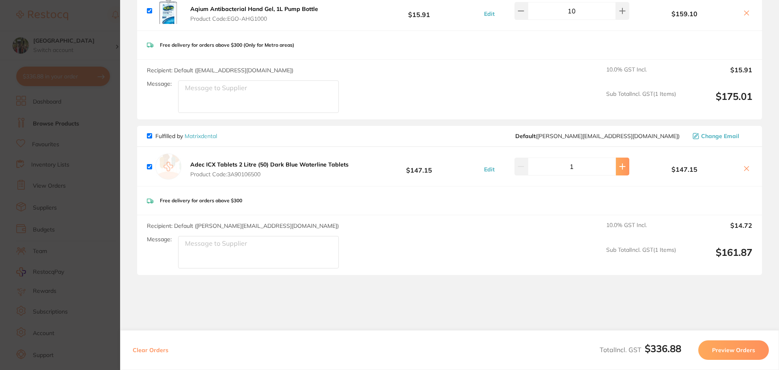
click at [621, 167] on icon at bounding box center [622, 166] width 6 height 6
type input "2"
click at [561, 216] on div "Recipient: Default ( peter@matrixdental.com.au ) Message: 10.0 % GST Incl. $29.…" at bounding box center [449, 245] width 625 height 60
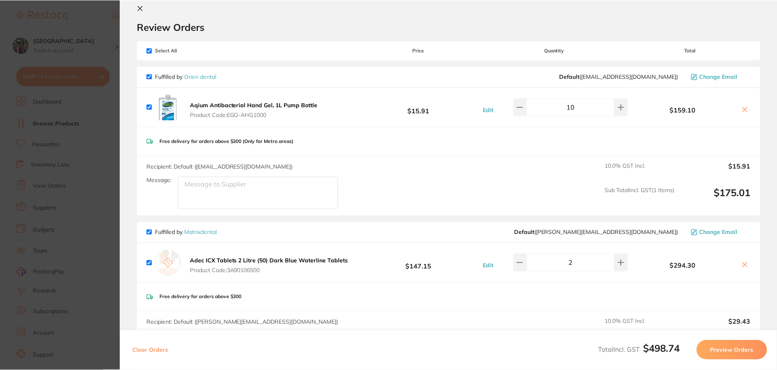
scroll to position [0, 0]
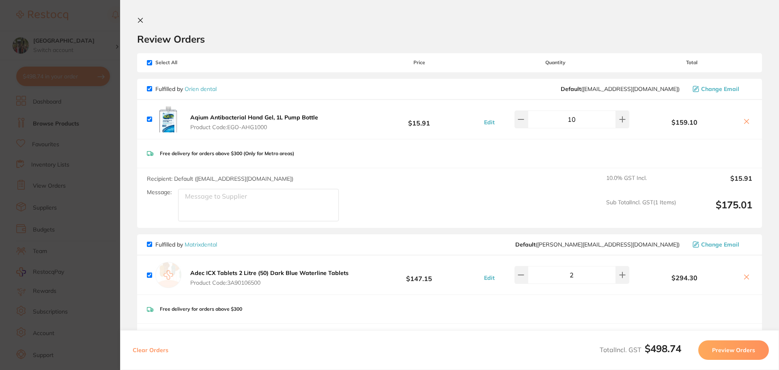
click at [142, 19] on icon at bounding box center [140, 20] width 4 height 4
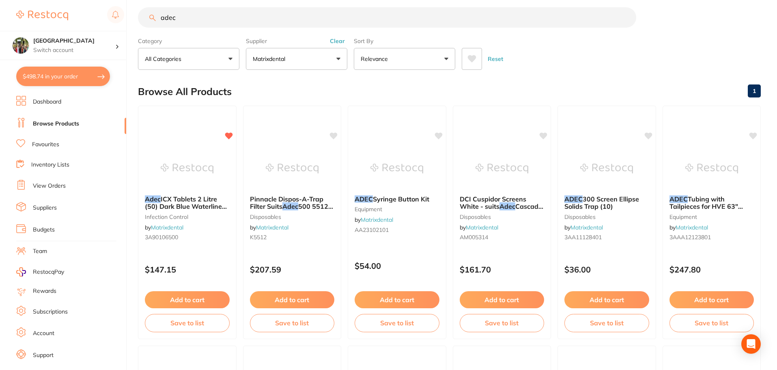
drag, startPoint x: 200, startPoint y: 19, endPoint x: 159, endPoint y: 19, distance: 40.6
click at [159, 19] on input "adec" at bounding box center [387, 17] width 499 height 20
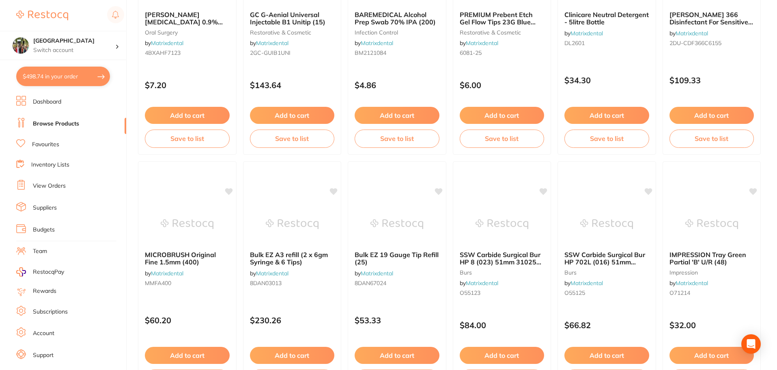
scroll to position [758, 0]
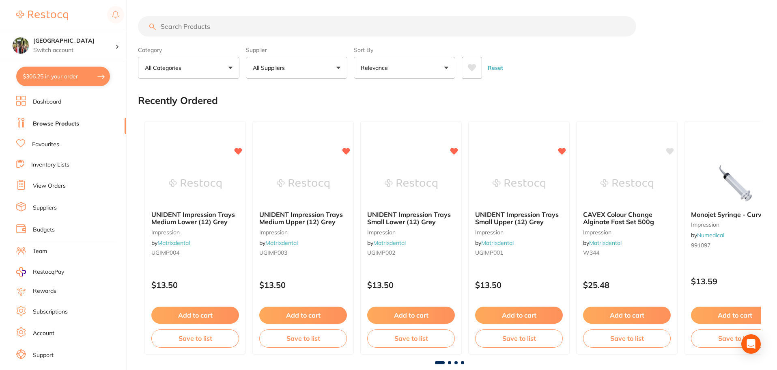
click at [47, 78] on button "$306.25 in your order" at bounding box center [63, 76] width 94 height 19
checkbox input "true"
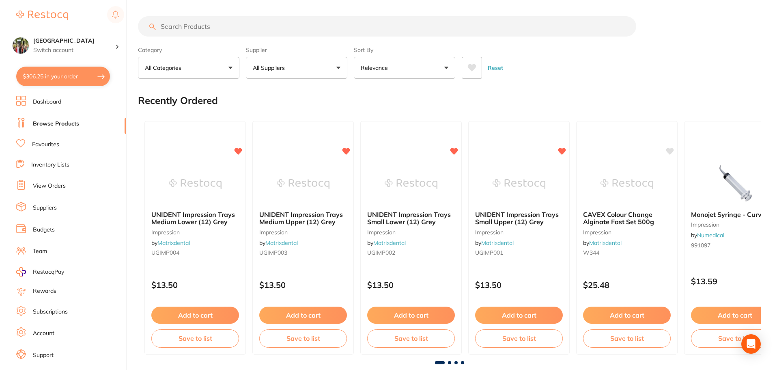
checkbox input "true"
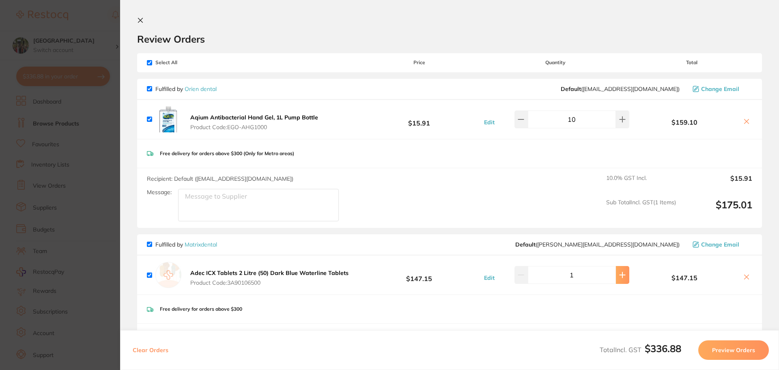
click at [623, 278] on button at bounding box center [622, 275] width 13 height 18
type input "2"
click at [555, 250] on div "Fulfilled by Matrixdental Default ( peter@matrixdental.com.au ) Change Email" at bounding box center [449, 244] width 625 height 21
click at [151, 63] on input "checkbox" at bounding box center [149, 62] width 5 height 5
checkbox input "false"
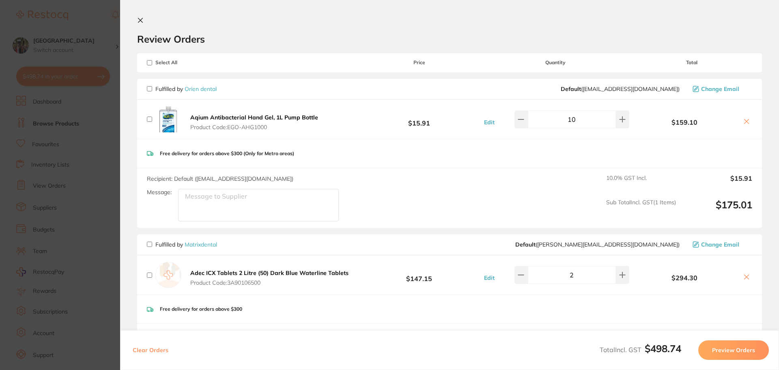
checkbox input "false"
click at [148, 276] on input "checkbox" at bounding box center [149, 274] width 5 height 5
checkbox input "true"
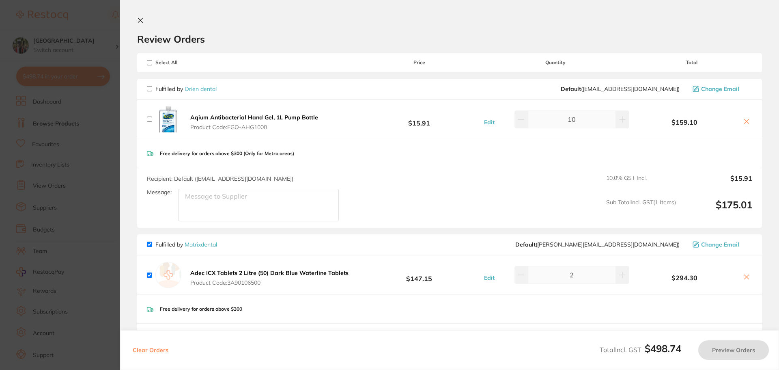
checkbox input "true"
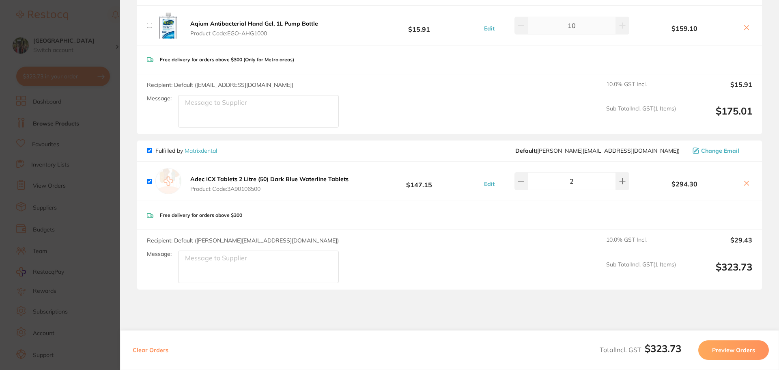
scroll to position [108, 0]
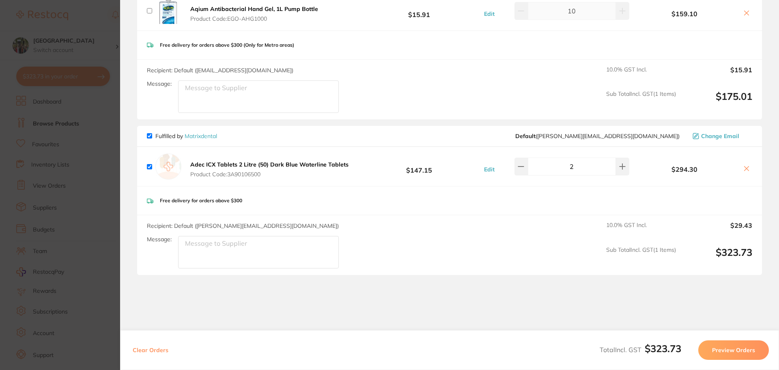
click at [740, 351] on button "Preview Orders" at bounding box center [734, 349] width 71 height 19
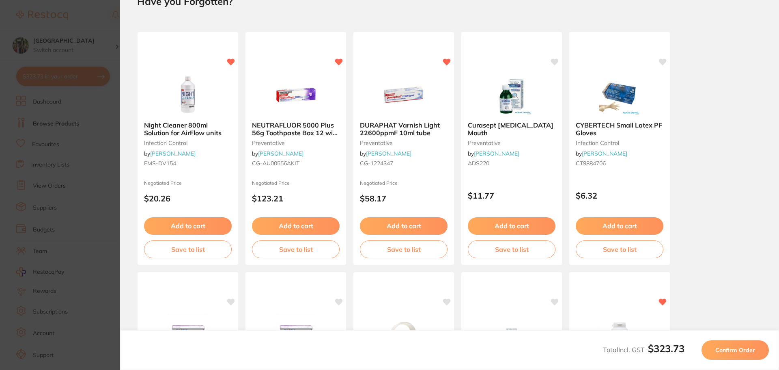
scroll to position [0, 0]
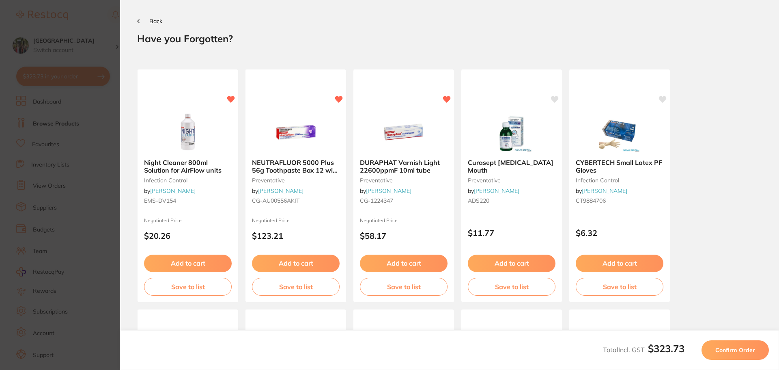
click at [740, 351] on span "Confirm Order" at bounding box center [736, 349] width 40 height 7
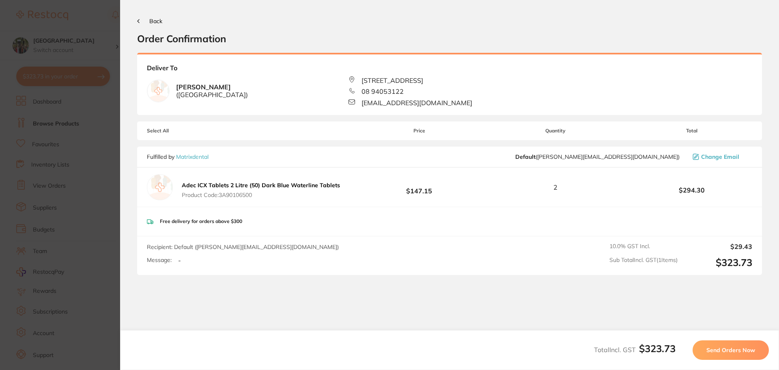
click at [740, 351] on span "Send Orders Now" at bounding box center [731, 349] width 49 height 7
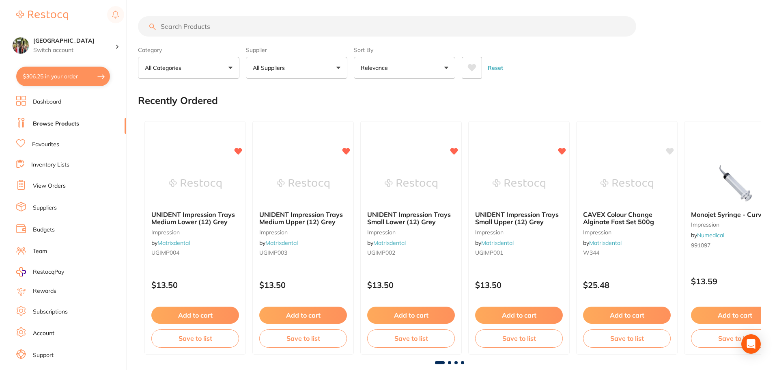
click at [51, 76] on button "$306.25 in your order" at bounding box center [63, 76] width 94 height 19
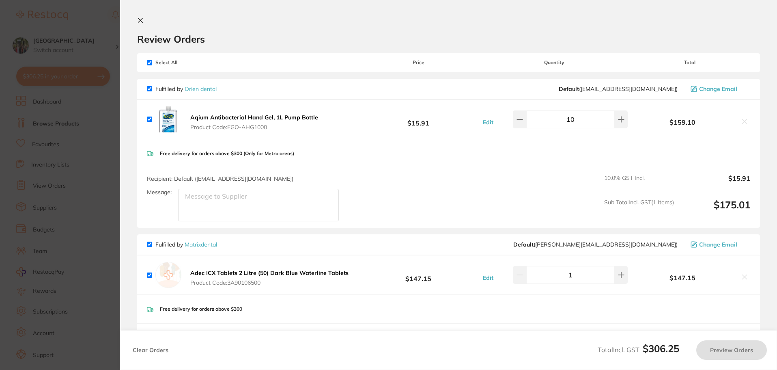
checkbox input "true"
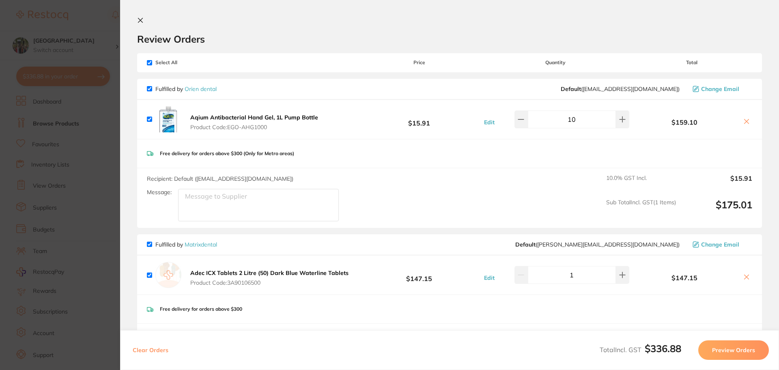
click at [140, 23] on icon at bounding box center [140, 20] width 6 height 6
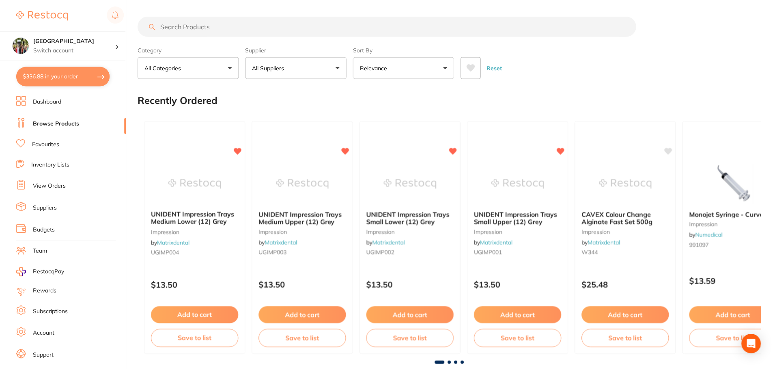
scroll to position [3, 0]
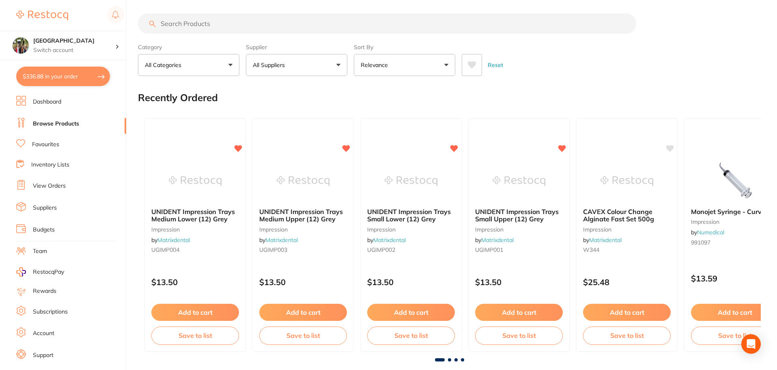
click at [56, 189] on link "View Orders" at bounding box center [49, 186] width 33 height 8
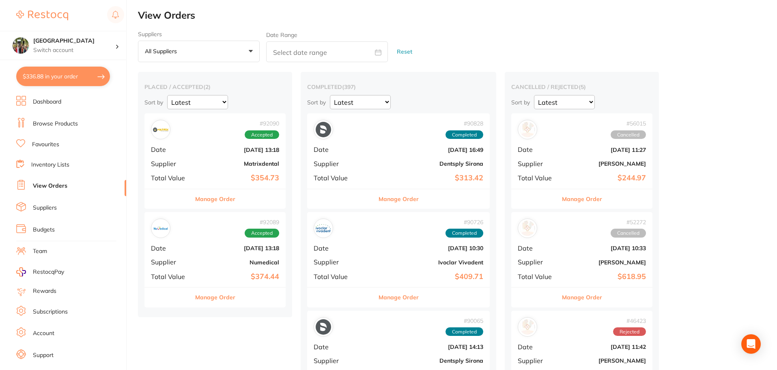
click at [214, 203] on button "Manage Order" at bounding box center [215, 198] width 40 height 19
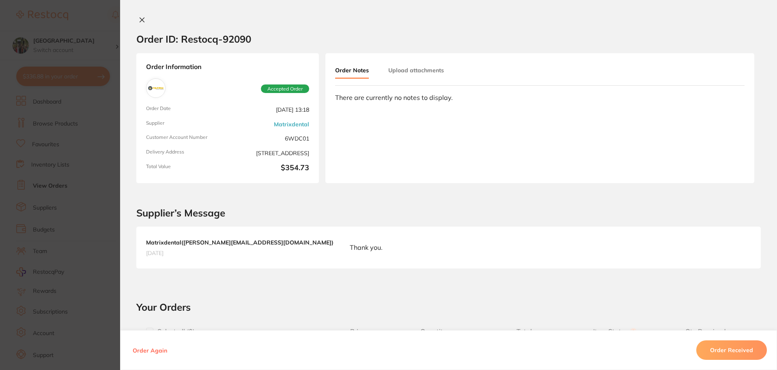
click at [140, 19] on icon at bounding box center [142, 20] width 4 height 4
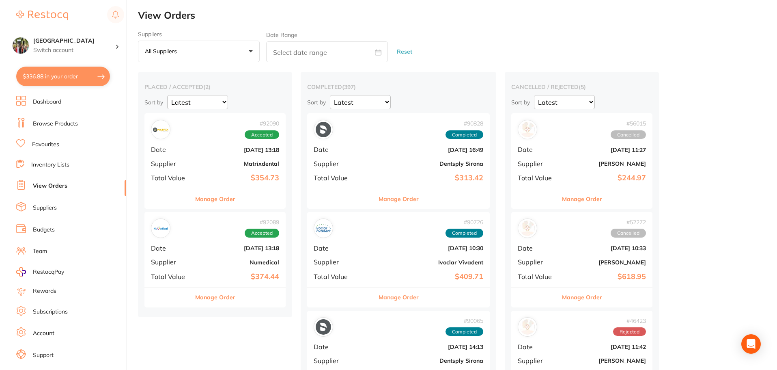
click at [218, 298] on button "Manage Order" at bounding box center [215, 296] width 40 height 19
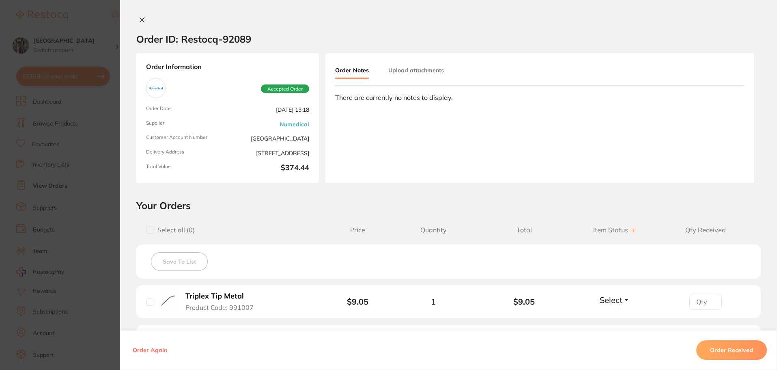
click at [136, 19] on button at bounding box center [141, 20] width 11 height 9
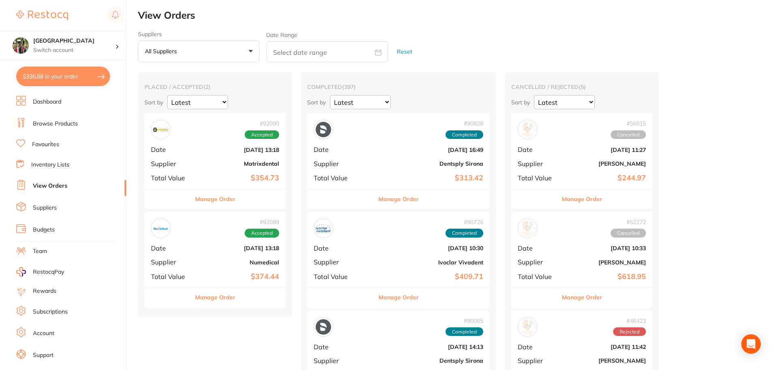
click at [54, 120] on link "Browse Products" at bounding box center [55, 124] width 45 height 8
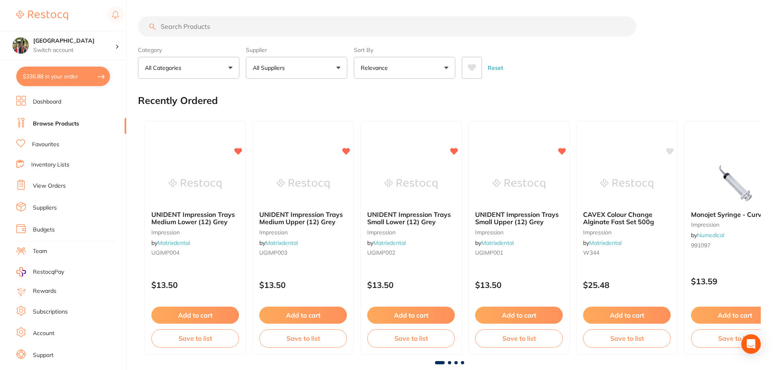
click at [190, 26] on input "search" at bounding box center [387, 26] width 499 height 20
type input "fd 366"
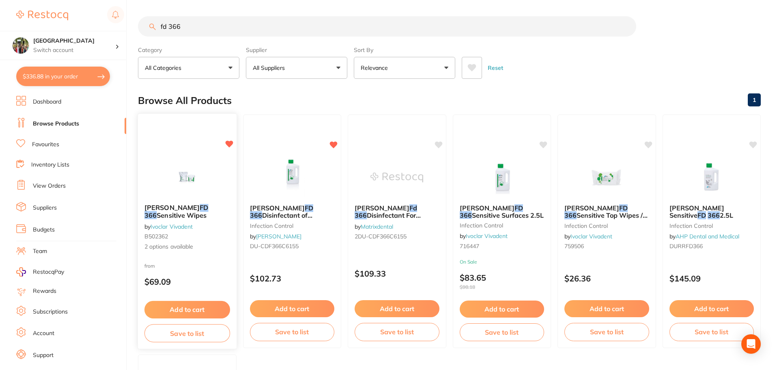
click at [175, 213] on b "Durr FD 366 Sensitive Wipes" at bounding box center [188, 211] width 86 height 15
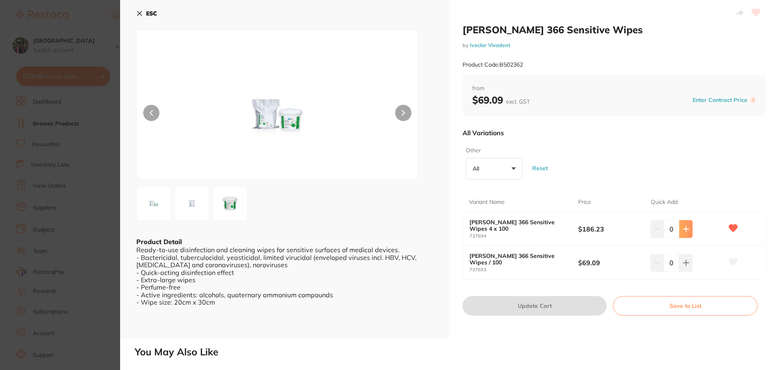
click at [684, 232] on icon at bounding box center [686, 229] width 6 height 6
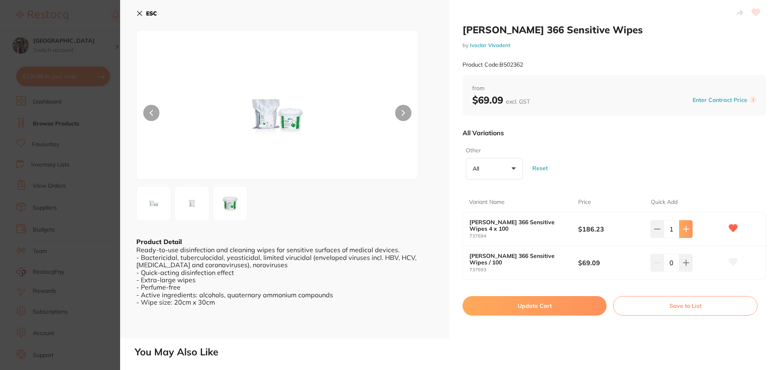
click at [684, 232] on icon at bounding box center [686, 229] width 6 height 6
type input "2"
click at [571, 306] on button "Update Cart" at bounding box center [535, 305] width 144 height 19
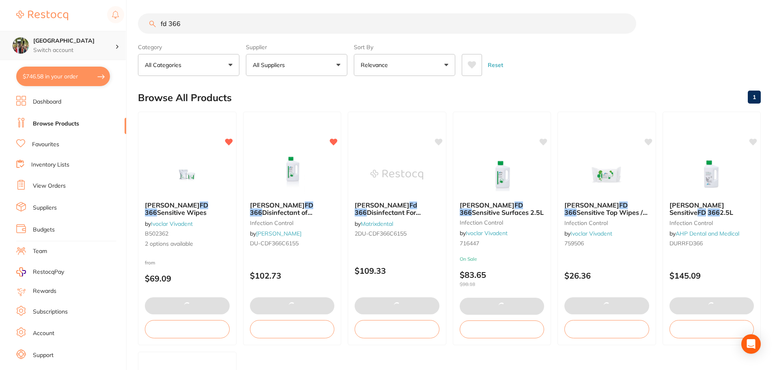
checkbox input "true"
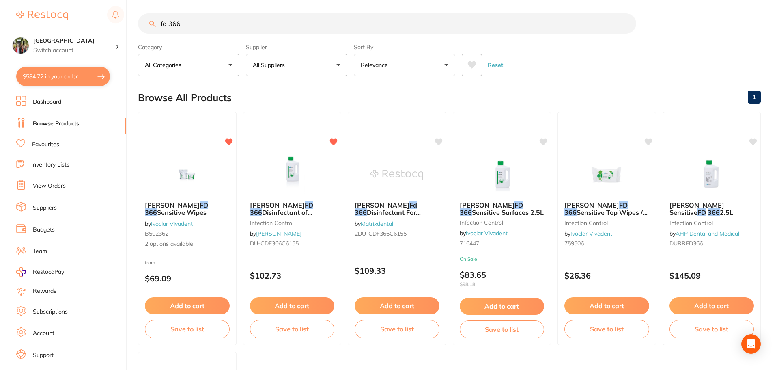
drag, startPoint x: 181, startPoint y: 23, endPoint x: 132, endPoint y: 23, distance: 49.1
click at [132, 23] on div "$584.72 Wanneroo Dental Centre Switch account Wanneroo Dental Centre $584.72 in…" at bounding box center [388, 182] width 777 height 370
type input "small optragate"
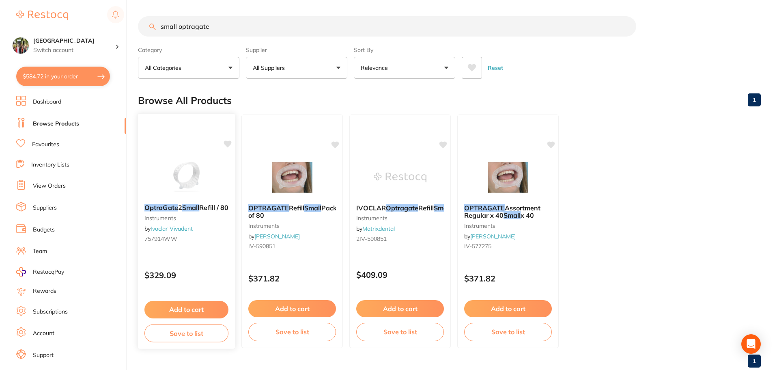
click at [165, 210] on em "OptraGate" at bounding box center [162, 207] width 34 height 8
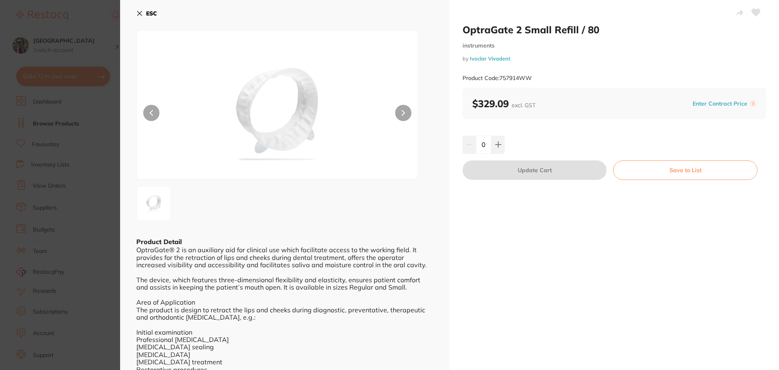
click at [133, 11] on div "ESC Product Detail OptraGate® 2 is an auxiliary aid for clinical use which faci…" at bounding box center [285, 212] width 330 height 424
click at [137, 13] on icon at bounding box center [139, 13] width 6 height 6
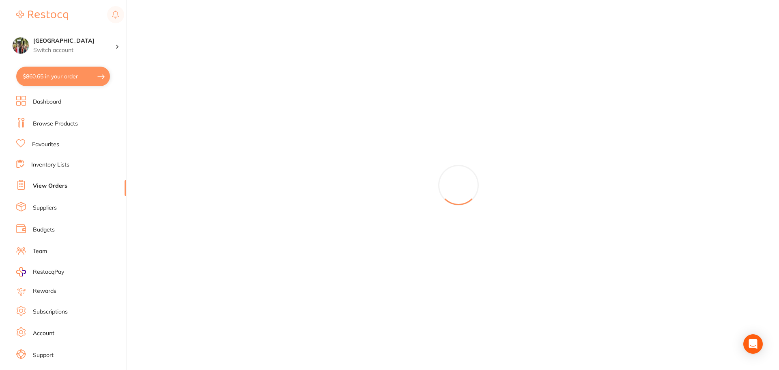
click at [76, 80] on button "$860.65 in your order" at bounding box center [63, 76] width 94 height 19
checkbox input "true"
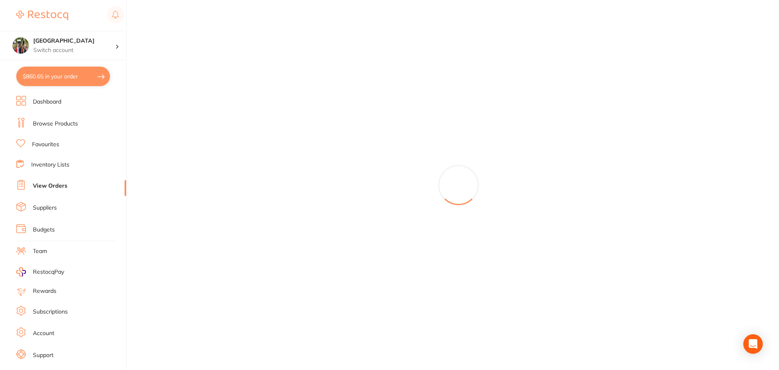
checkbox input "true"
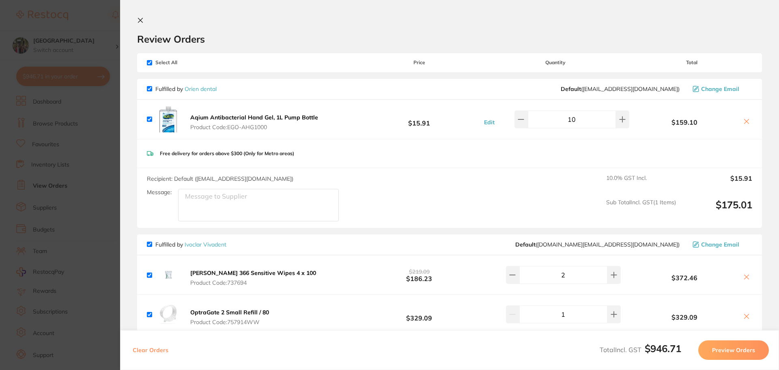
click at [142, 18] on icon at bounding box center [140, 20] width 6 height 6
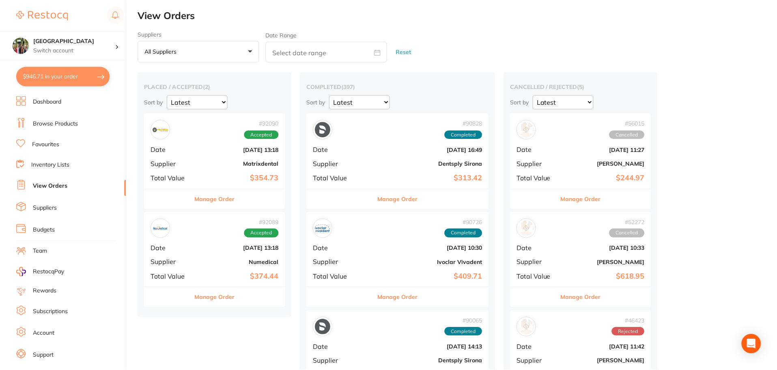
scroll to position [0, 0]
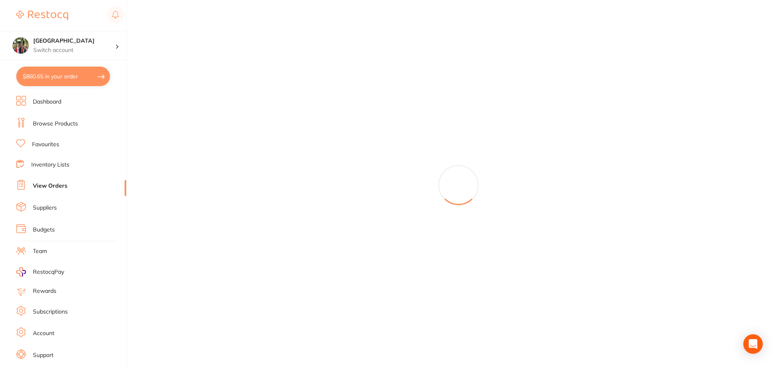
click at [79, 73] on button "$860.65 in your order" at bounding box center [63, 76] width 94 height 19
checkbox input "true"
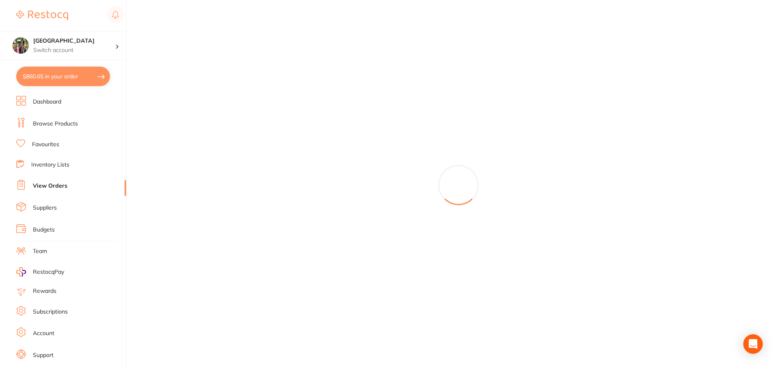
checkbox input "true"
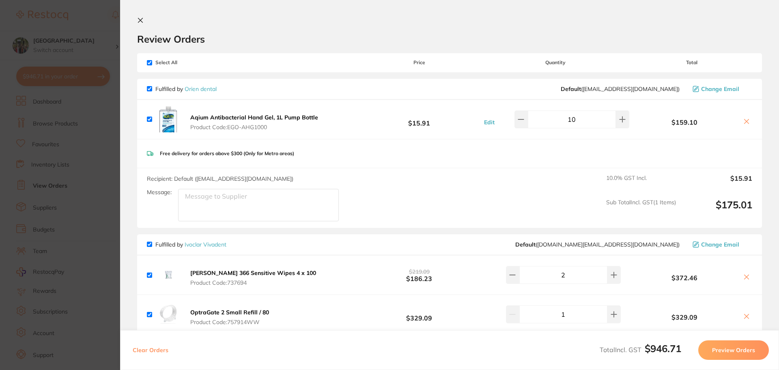
click at [141, 18] on icon at bounding box center [140, 20] width 6 height 6
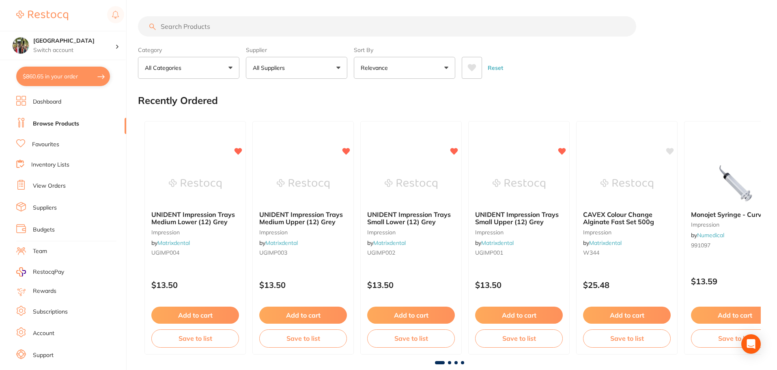
click at [48, 182] on link "View Orders" at bounding box center [49, 186] width 33 height 8
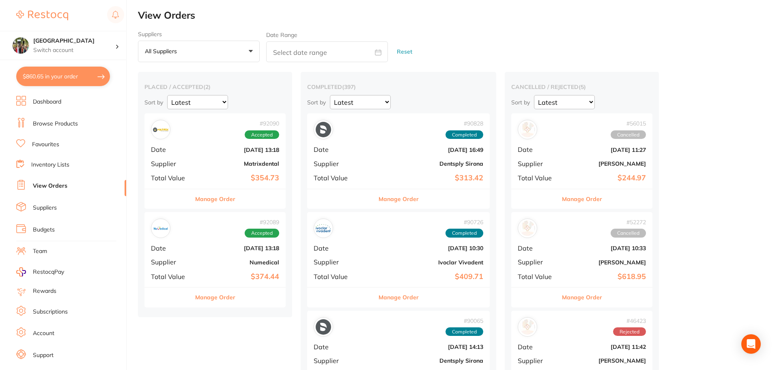
click at [50, 81] on button "$860.65 in your order" at bounding box center [63, 76] width 94 height 19
checkbox input "true"
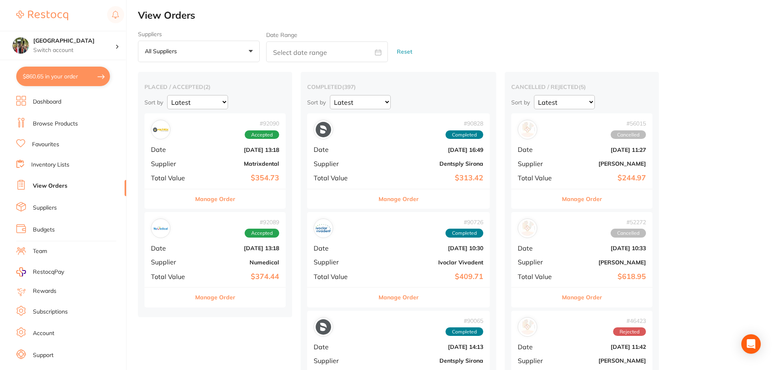
checkbox input "true"
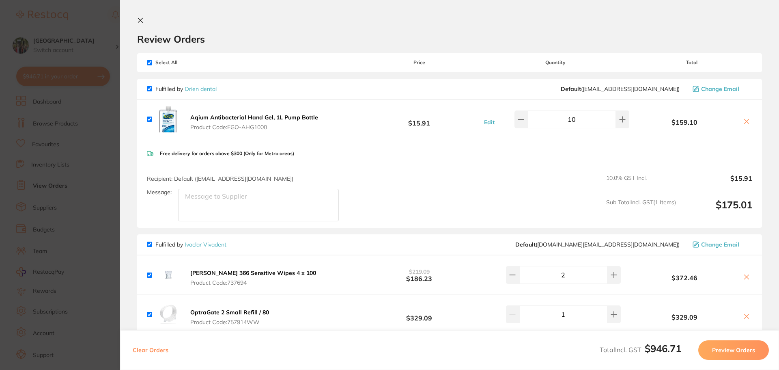
click at [140, 24] on button at bounding box center [142, 21] width 10 height 8
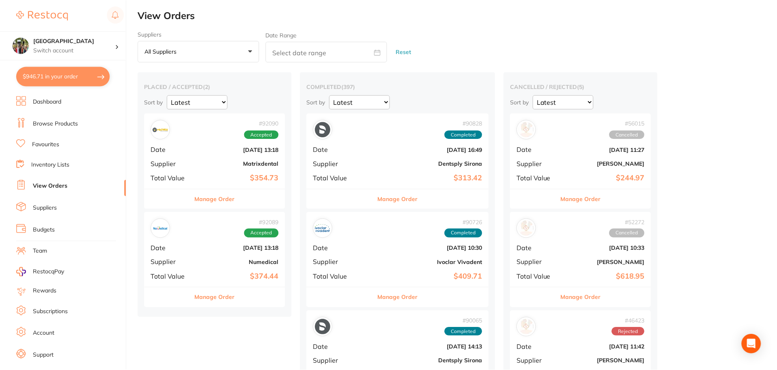
scroll to position [4, 0]
